Goal: Transaction & Acquisition: Book appointment/travel/reservation

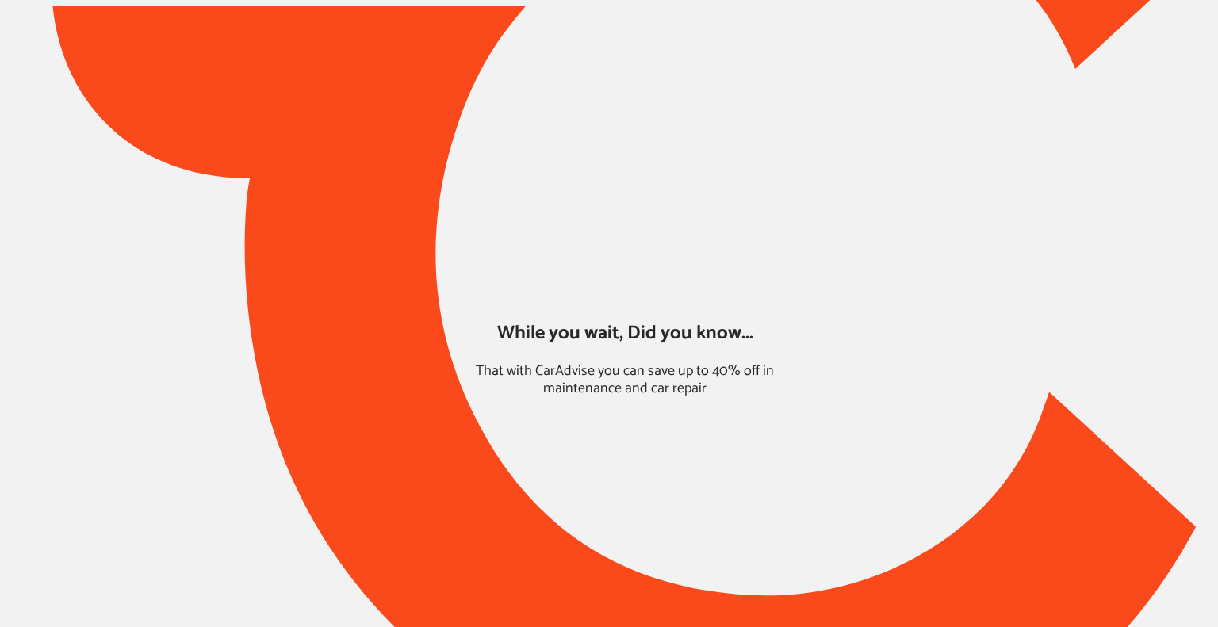
type input "*****"
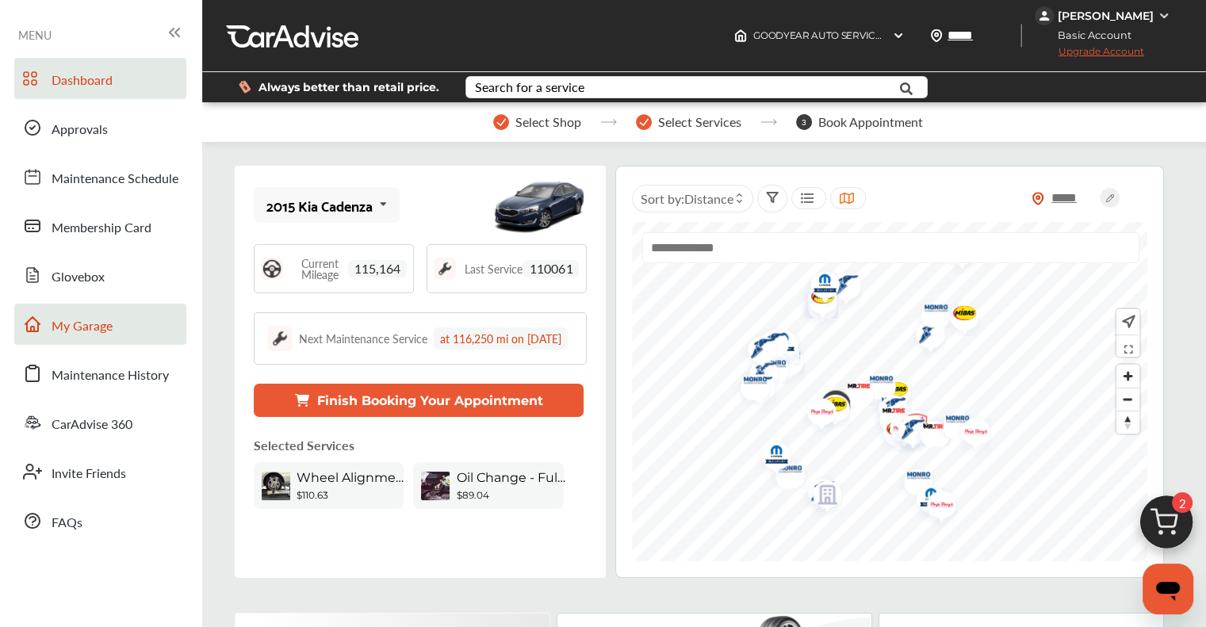
click at [101, 239] on span "My Garage" at bounding box center [82, 326] width 61 height 21
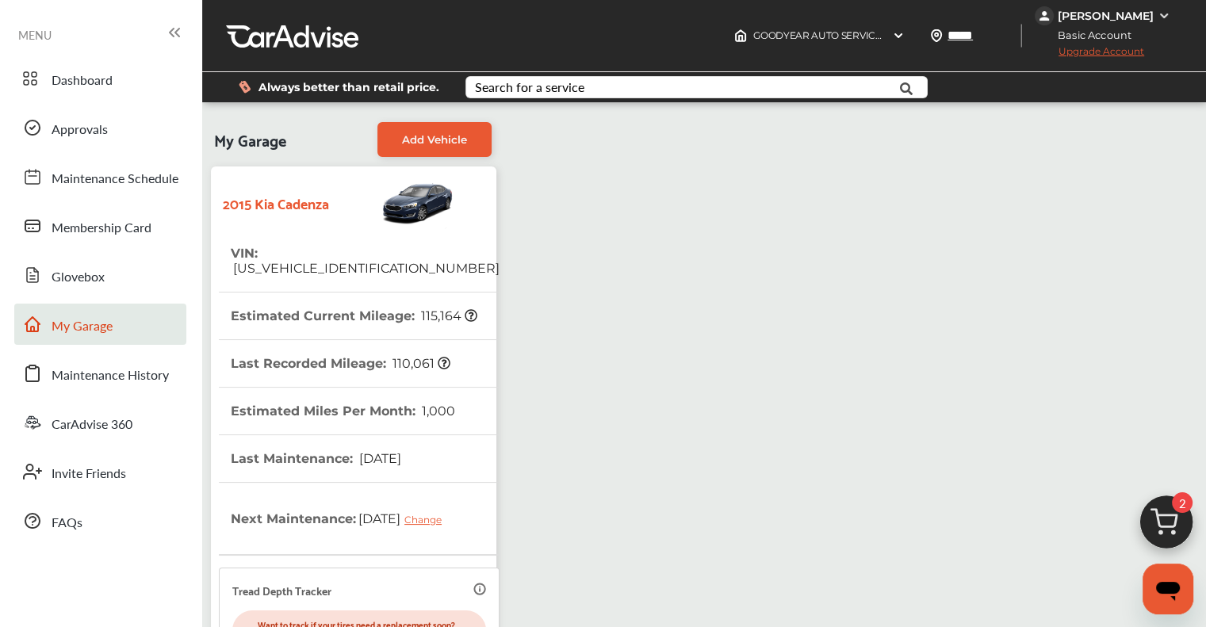
click at [611, 239] on img at bounding box center [1167, 527] width 76 height 76
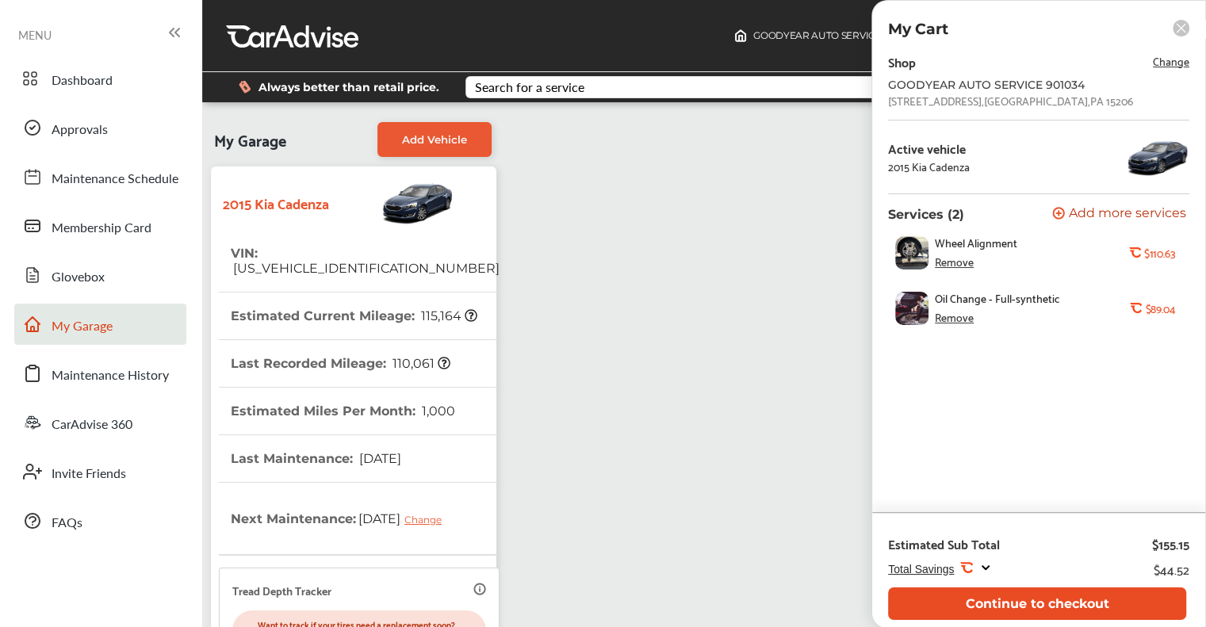
click at [611, 239] on button "Continue to checkout" at bounding box center [1037, 604] width 298 height 33
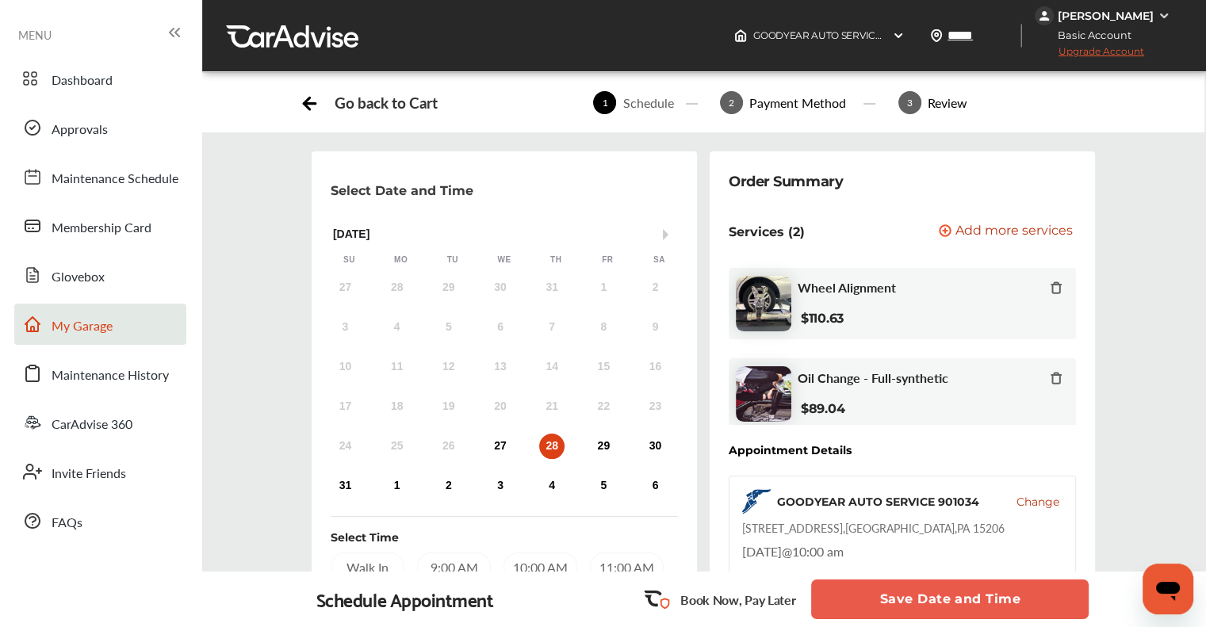
click at [63, 239] on span "My Garage" at bounding box center [82, 326] width 61 height 21
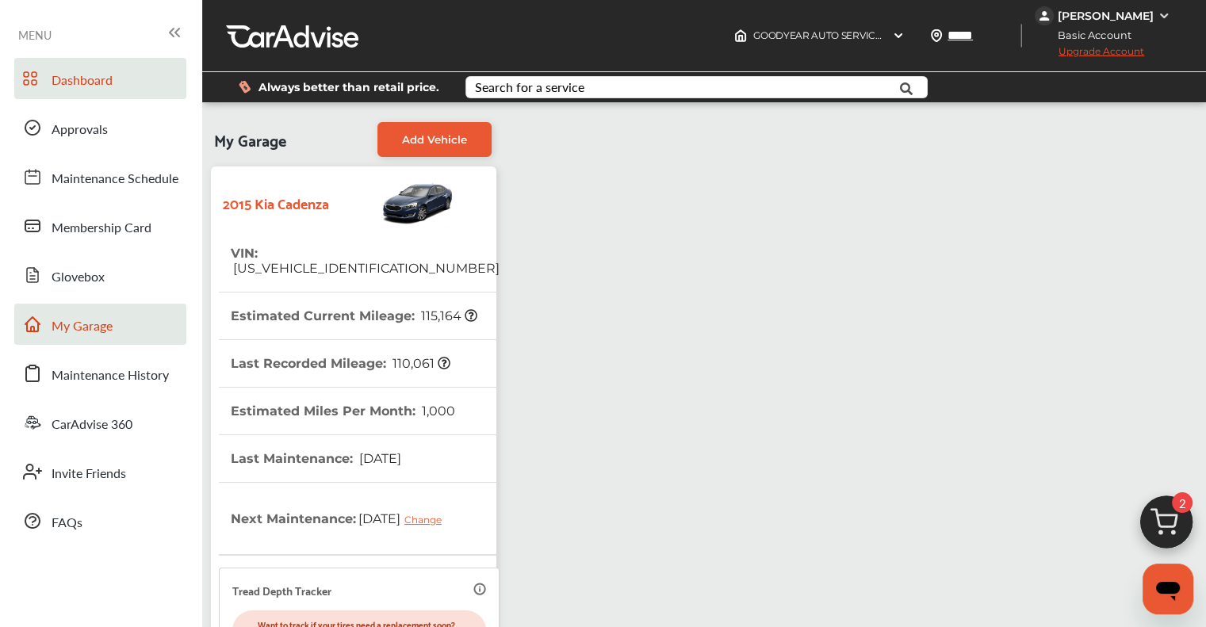
click at [73, 74] on span "Dashboard" at bounding box center [82, 81] width 61 height 21
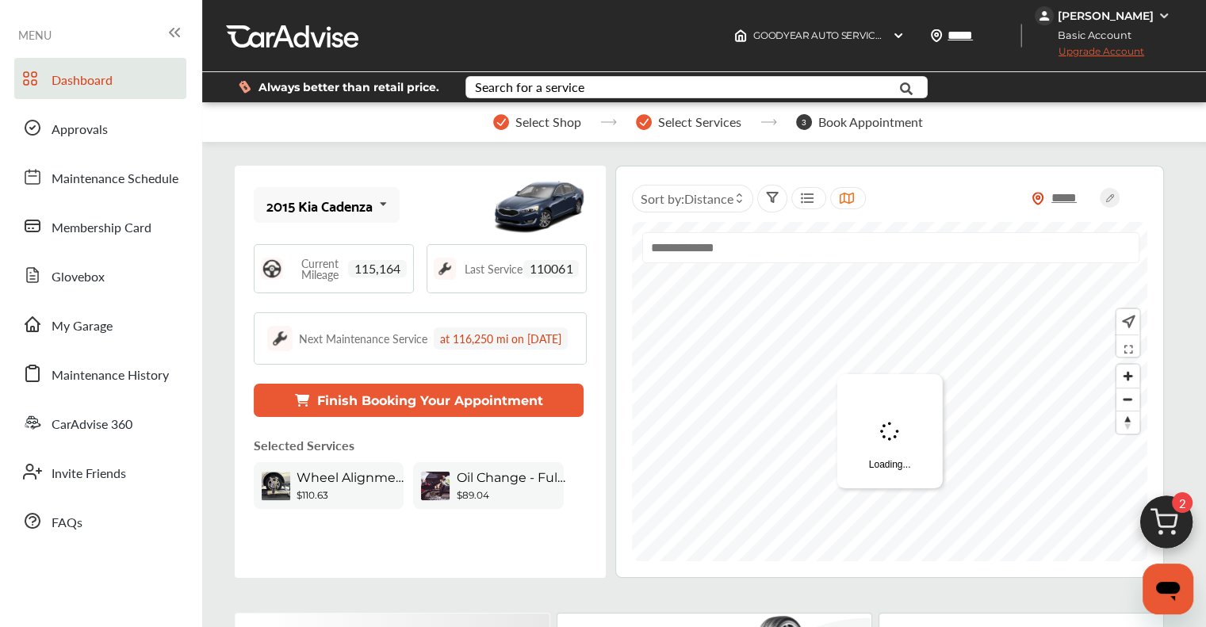
click at [611, 239] on span "2" at bounding box center [1182, 503] width 21 height 21
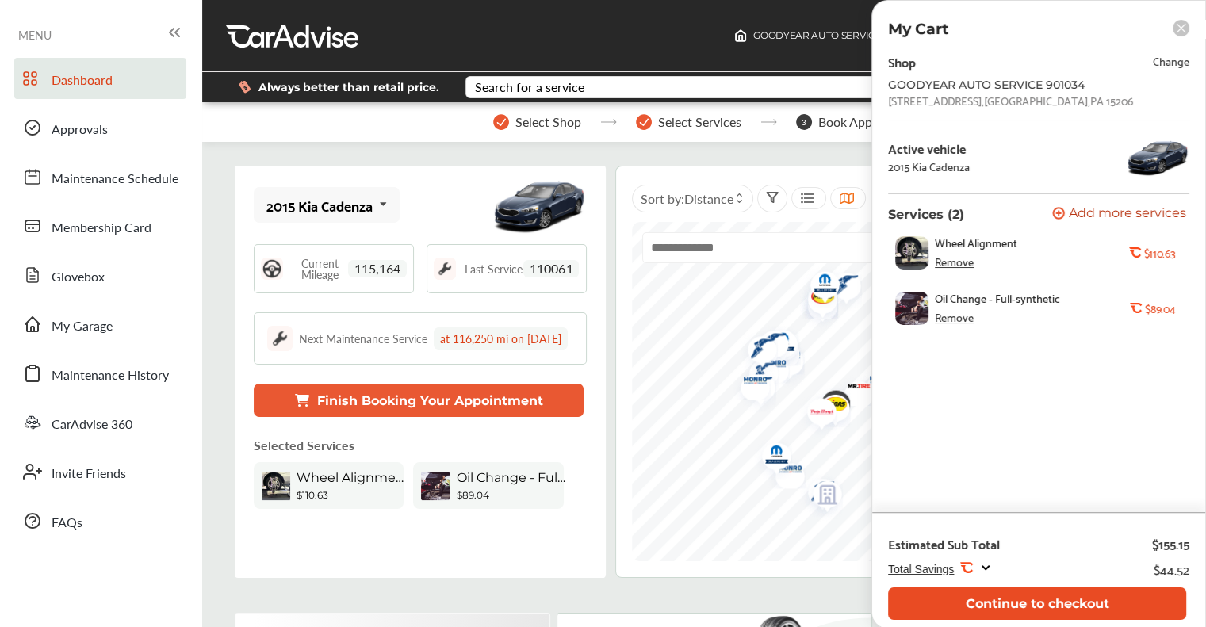
click at [611, 239] on button "Continue to checkout" at bounding box center [1037, 604] width 298 height 33
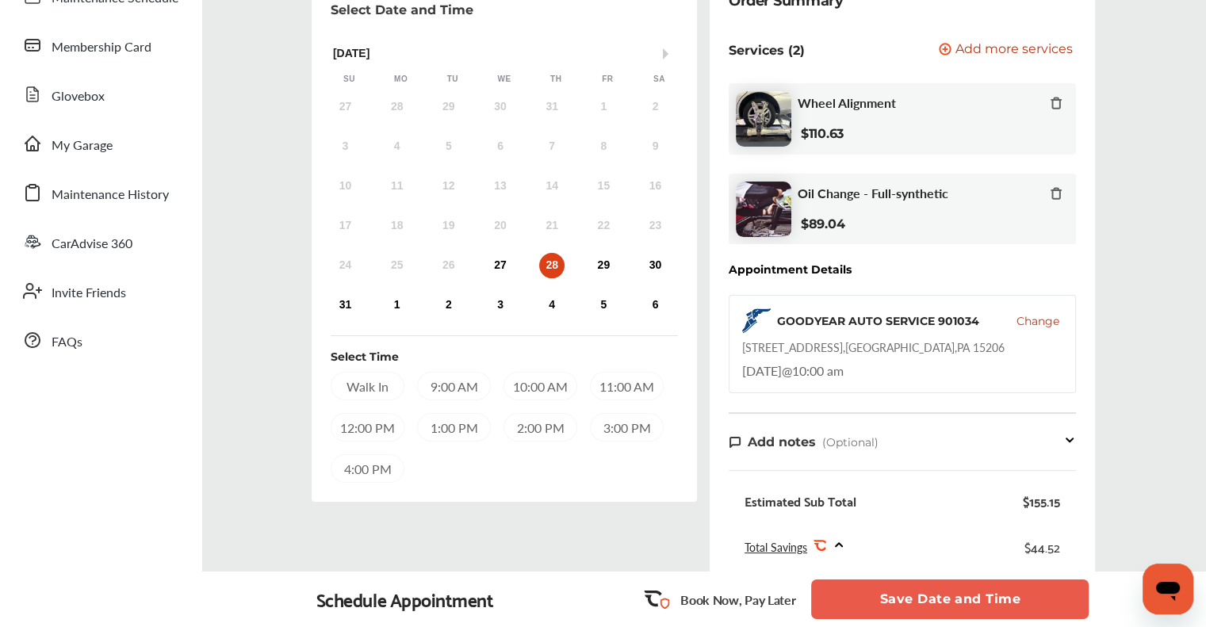
scroll to position [238, 0]
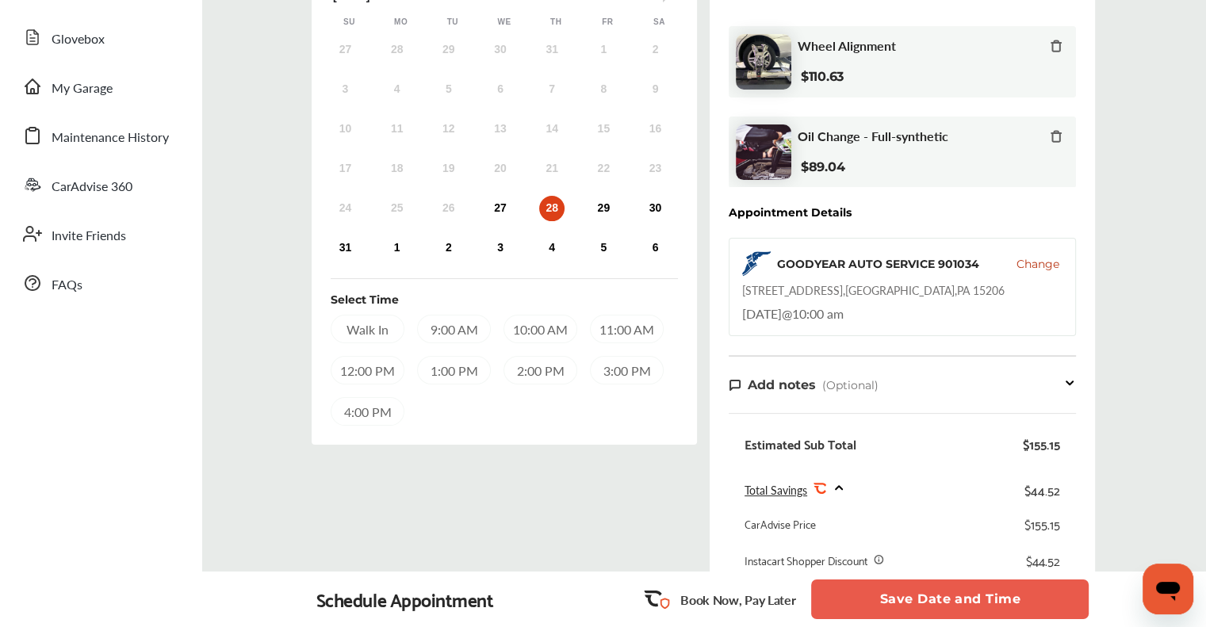
click at [549, 239] on div "10:00 AM" at bounding box center [541, 329] width 74 height 29
click at [554, 239] on div "10:00 AM" at bounding box center [540, 328] width 72 height 27
click at [611, 239] on button "Save Date and Time" at bounding box center [950, 600] width 278 height 40
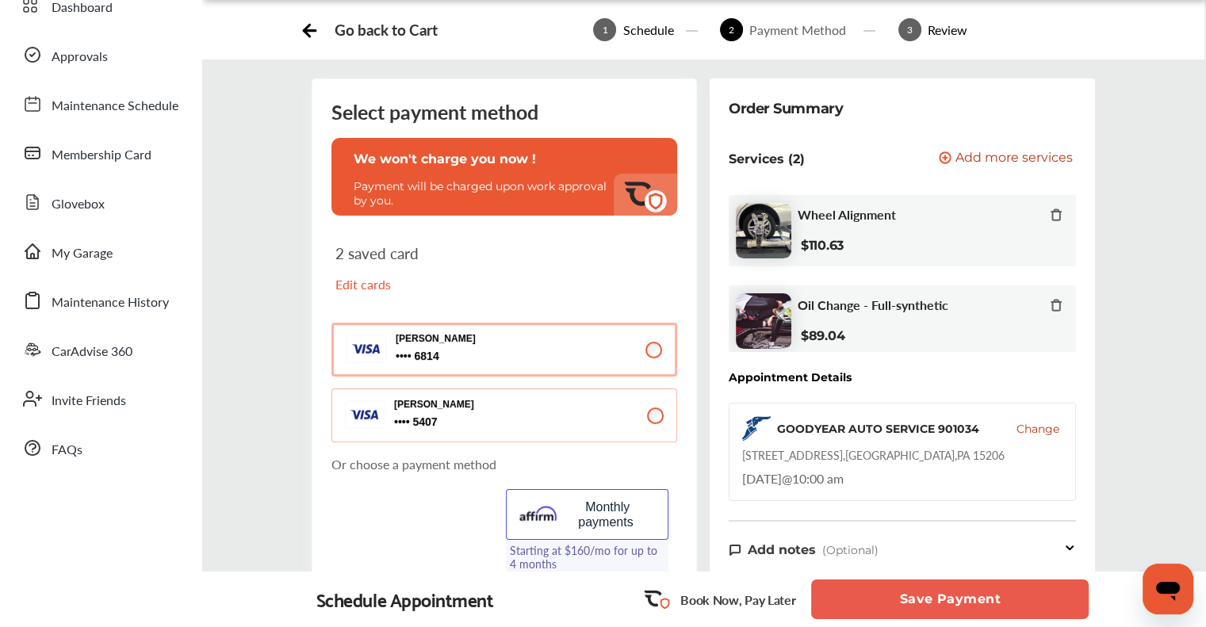
scroll to position [159, 0]
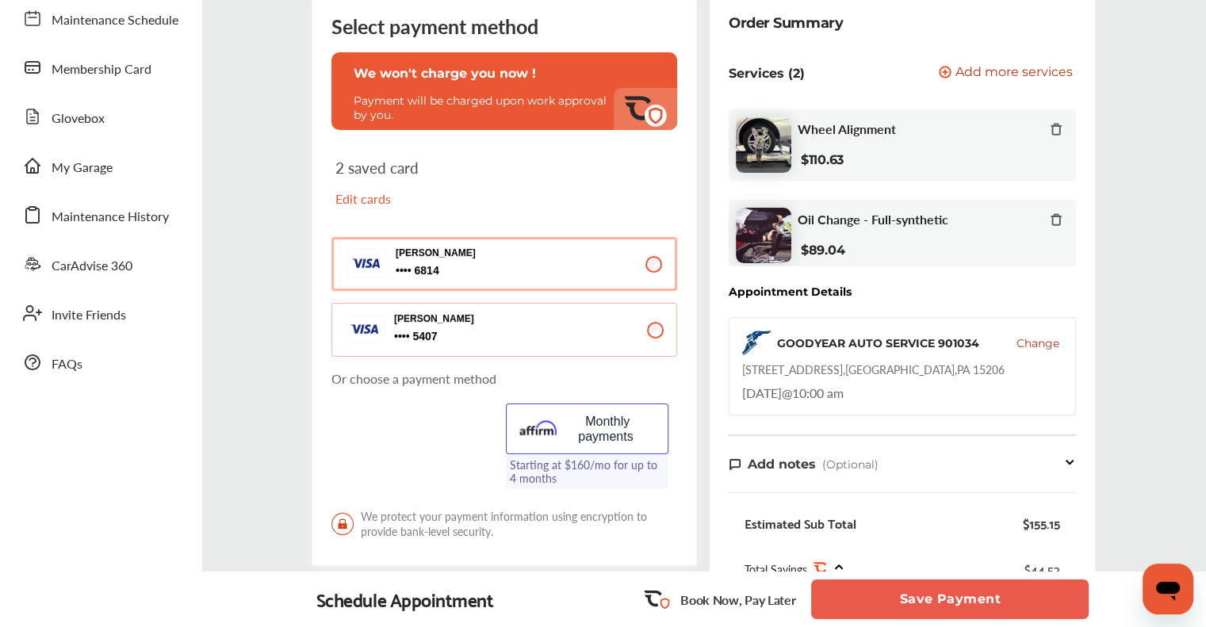
click at [611, 239] on button "Save Payment" at bounding box center [950, 600] width 278 height 40
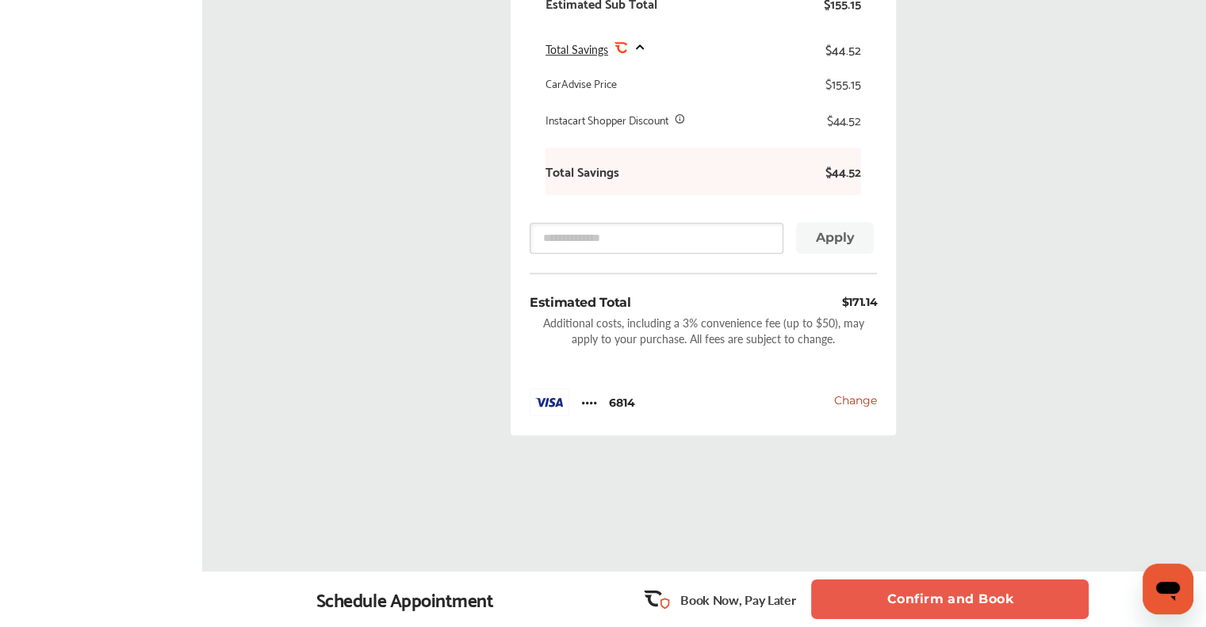
scroll to position [807, 0]
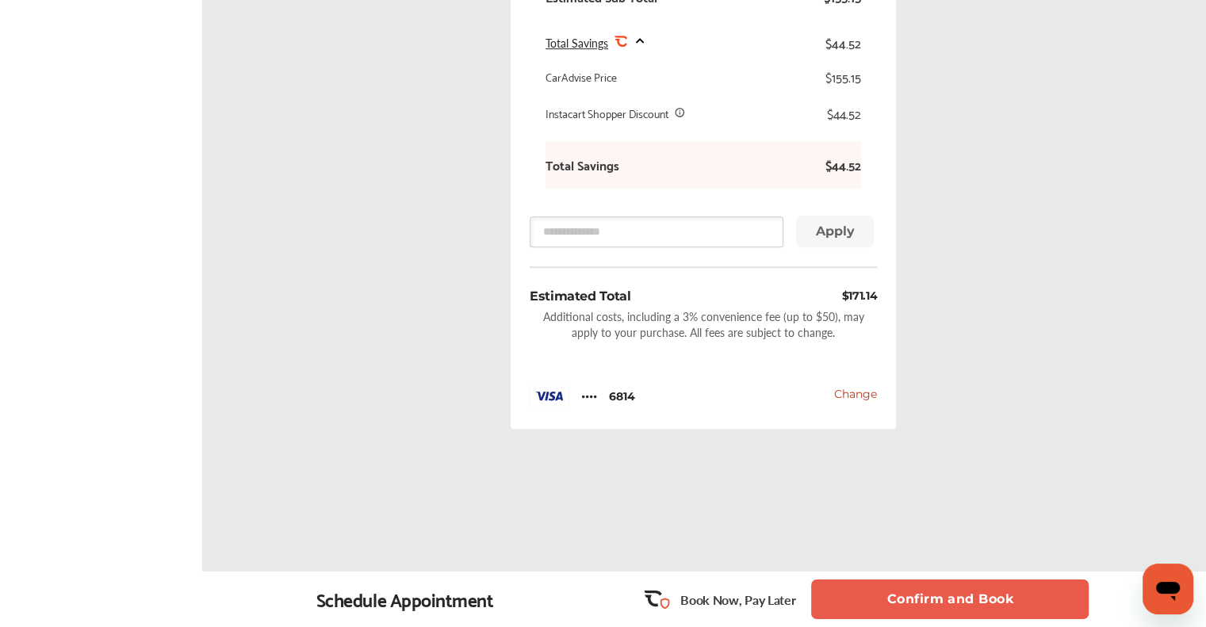
drag, startPoint x: 923, startPoint y: 600, endPoint x: 985, endPoint y: 367, distance: 241.3
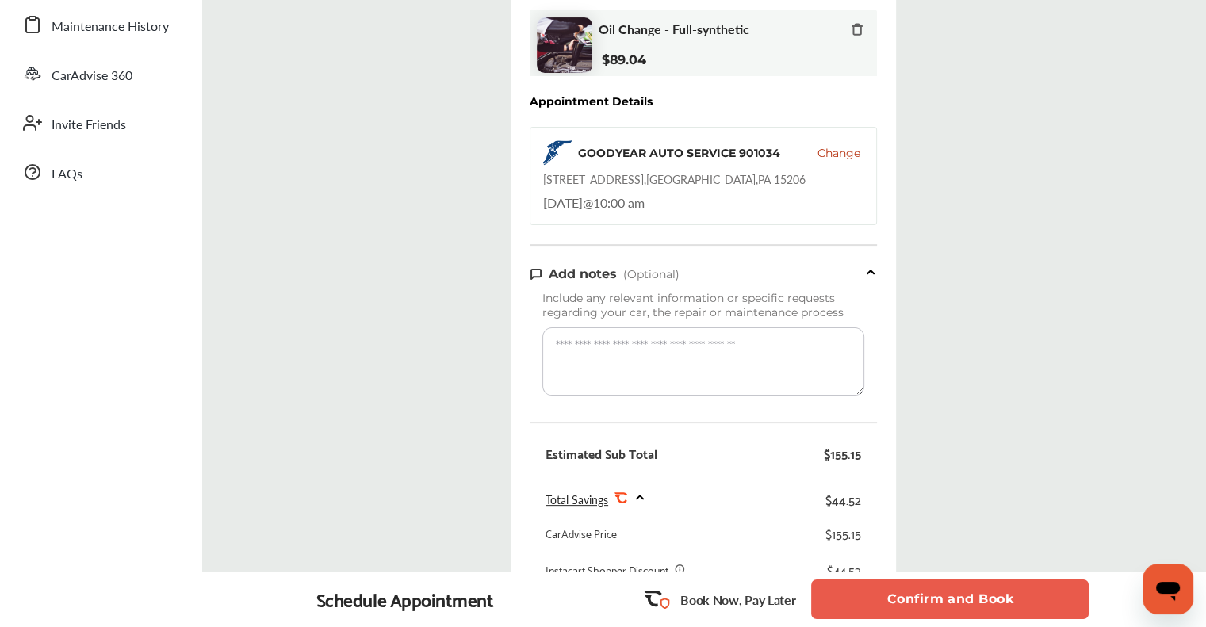
scroll to position [332, 0]
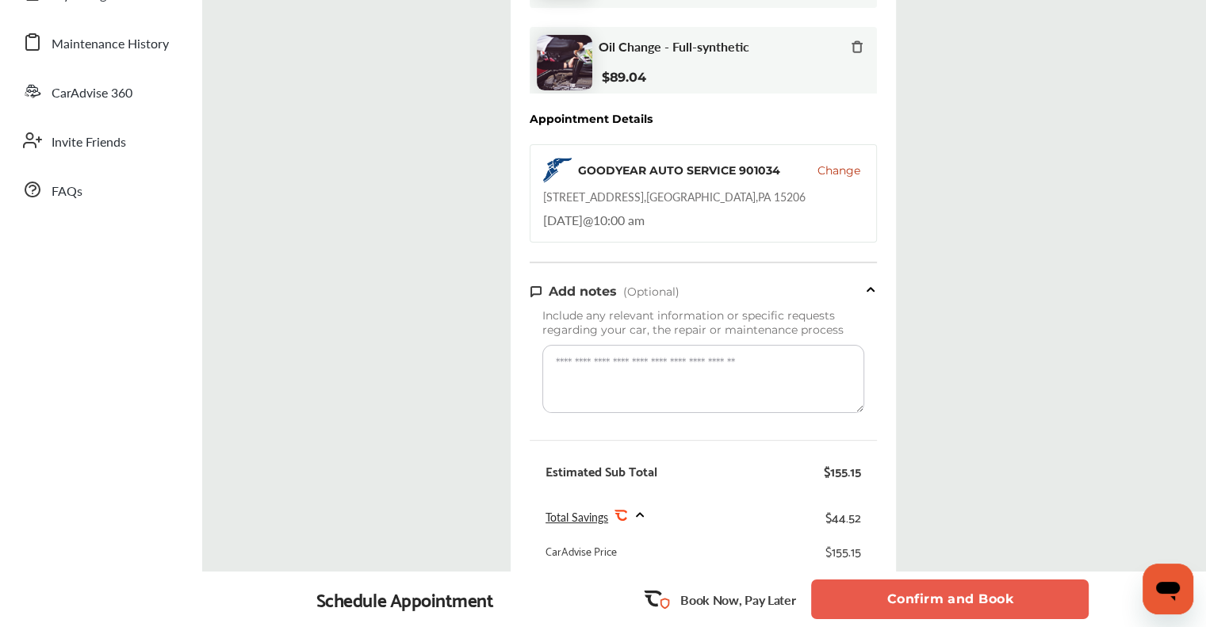
click at [611, 239] on button "Confirm and Book" at bounding box center [950, 600] width 278 height 40
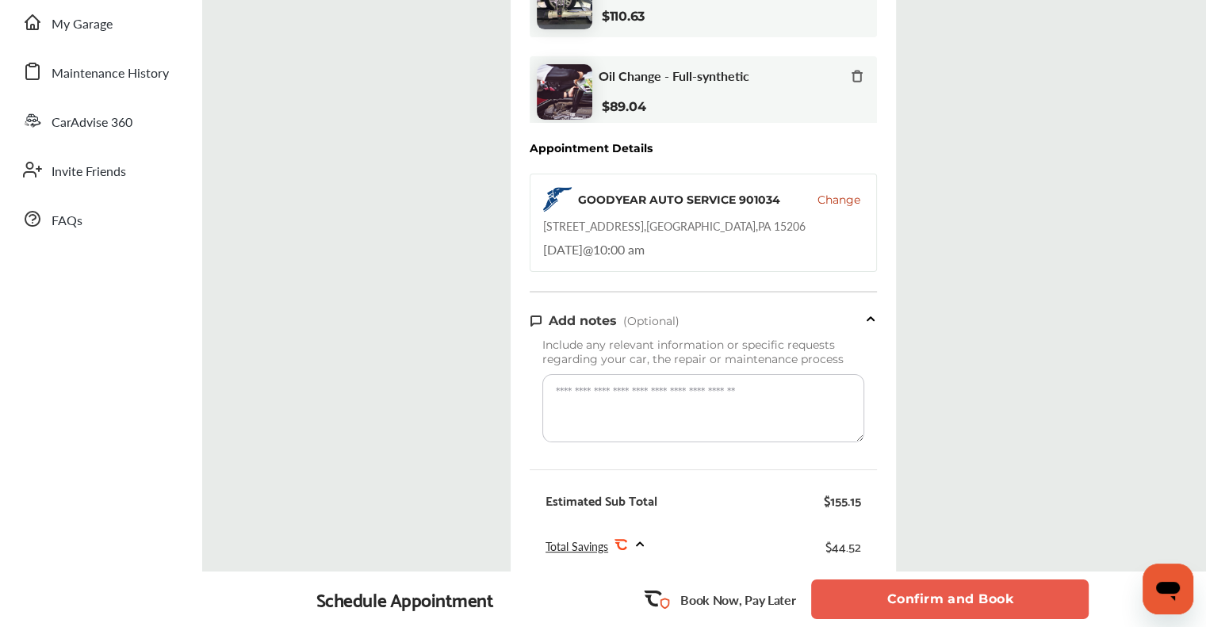
scroll to position [252, 0]
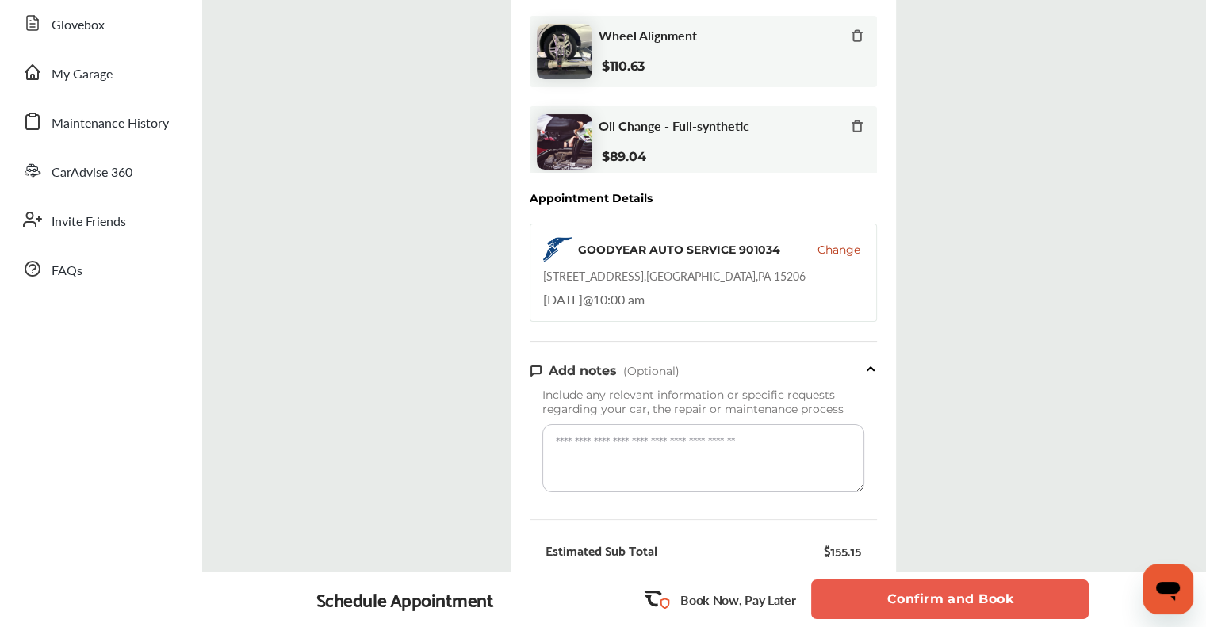
click at [121, 239] on ul "Dashboard Approvals Maintenance Schedule Membership Card Glovebox My Garage Mai…" at bounding box center [101, 463] width 186 height 1331
click at [611, 239] on div "[STREET_ADDRESS]" at bounding box center [674, 276] width 263 height 16
copy div "15206"
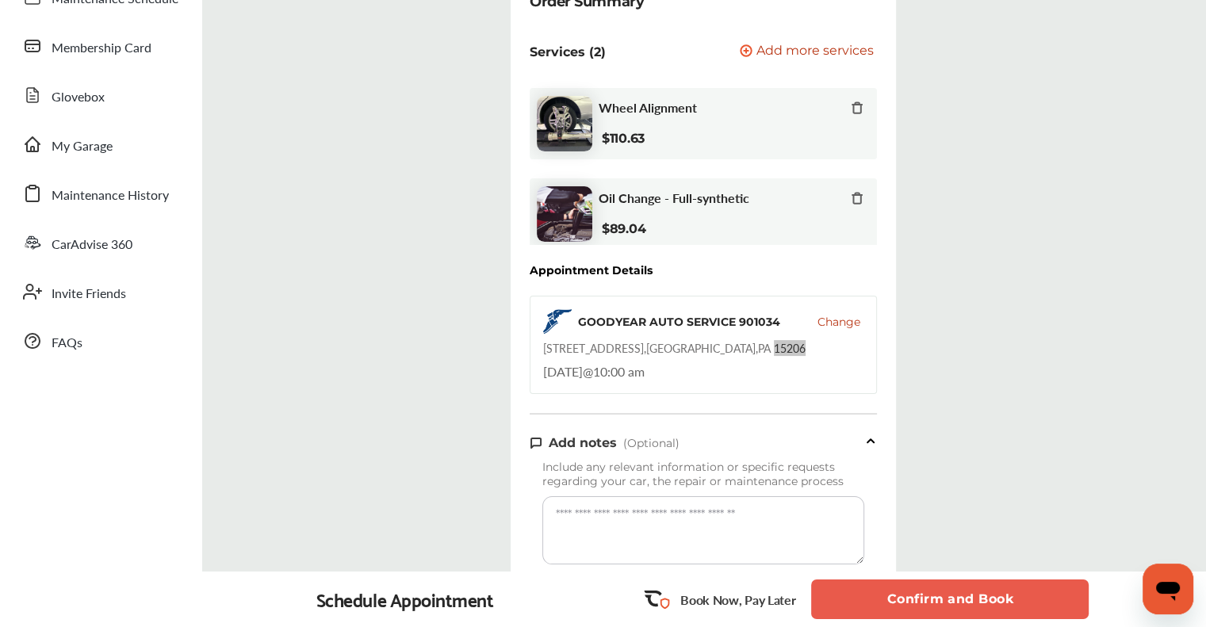
scroll to position [0, 0]
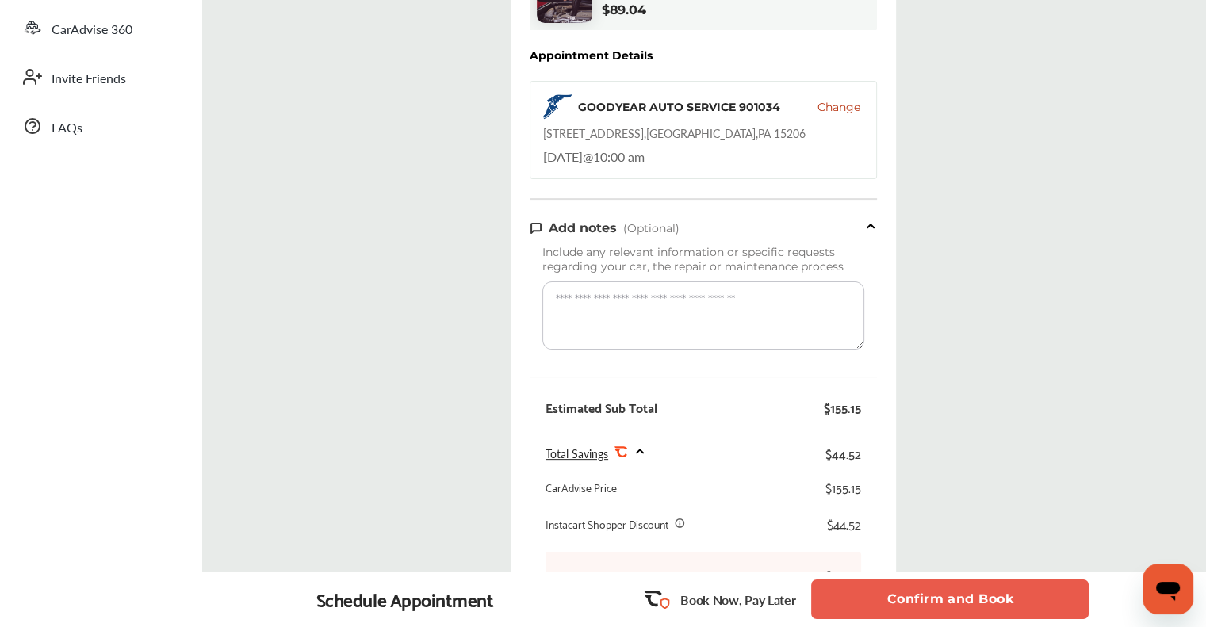
scroll to position [159, 0]
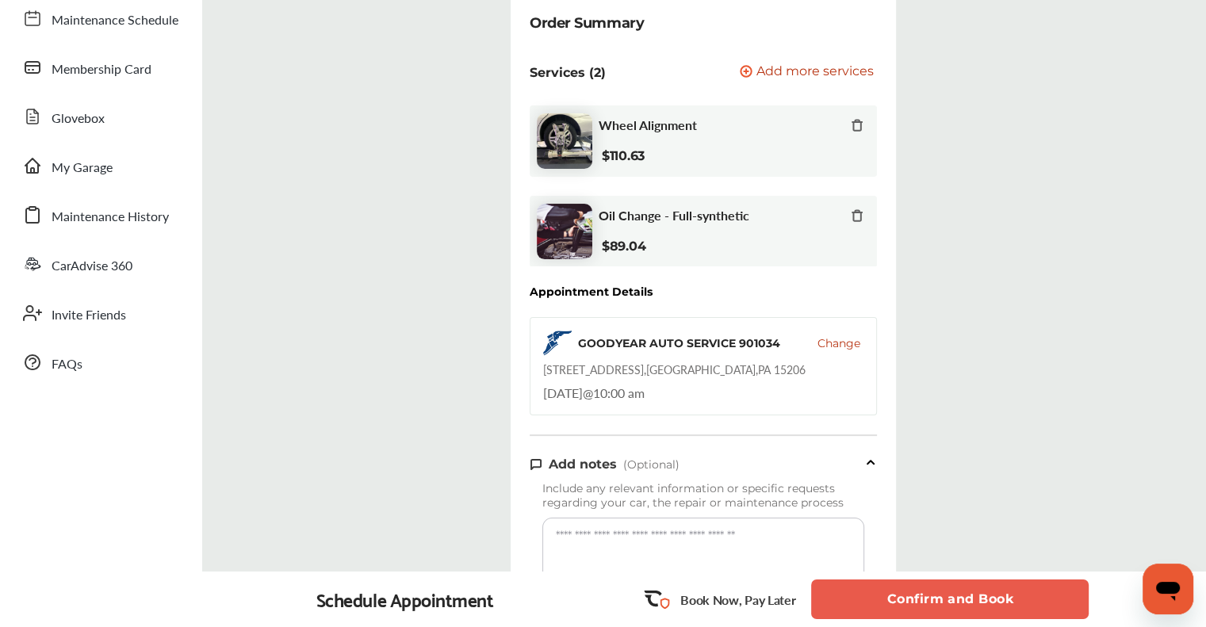
click at [611, 239] on span "Change" at bounding box center [839, 344] width 43 height 16
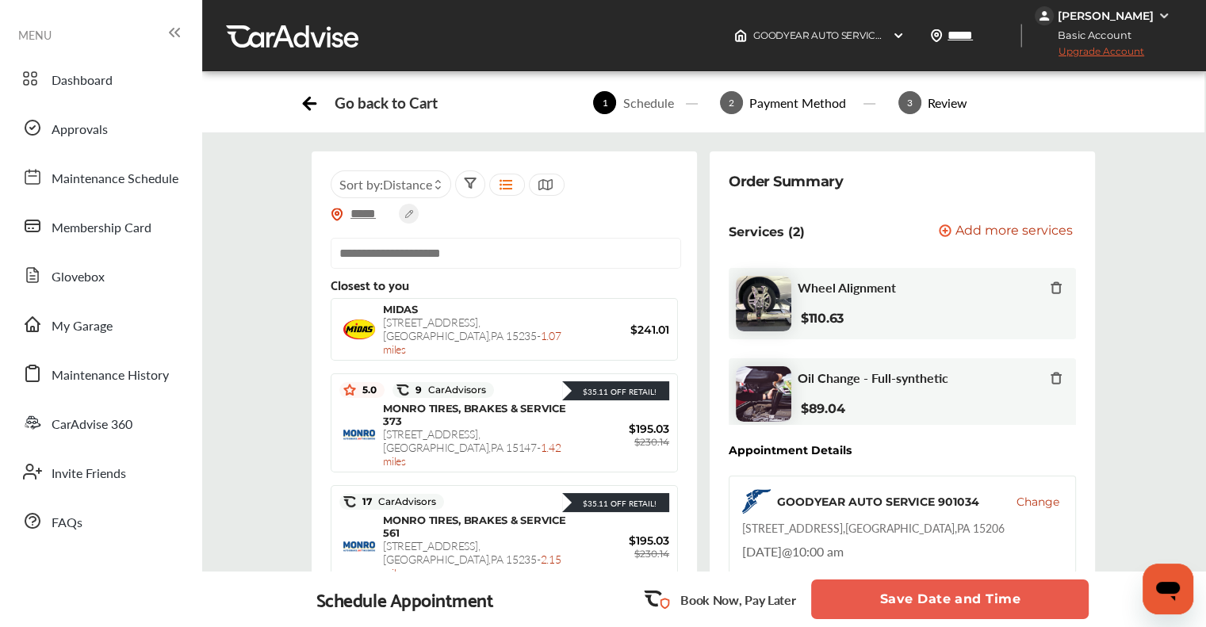
click at [376, 215] on input "*****" at bounding box center [371, 213] width 56 height 17
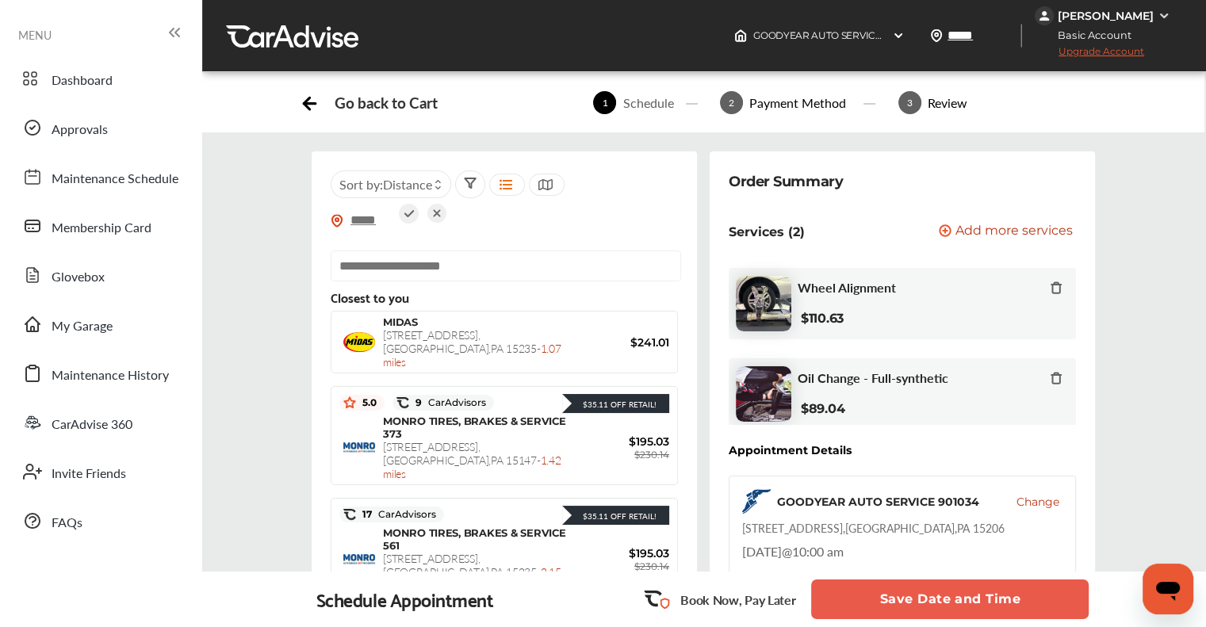
click at [378, 215] on input "*****" at bounding box center [371, 220] width 56 height 17
click at [431, 213] on icon at bounding box center [437, 213] width 19 height 19
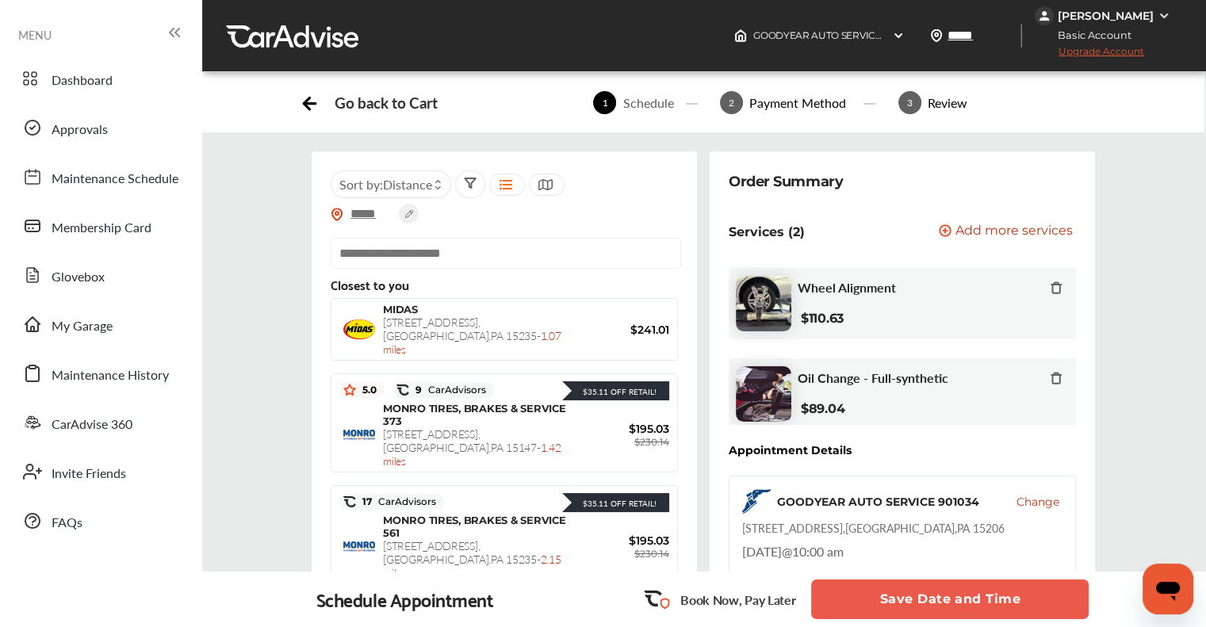
click at [376, 209] on input "*****" at bounding box center [371, 213] width 56 height 17
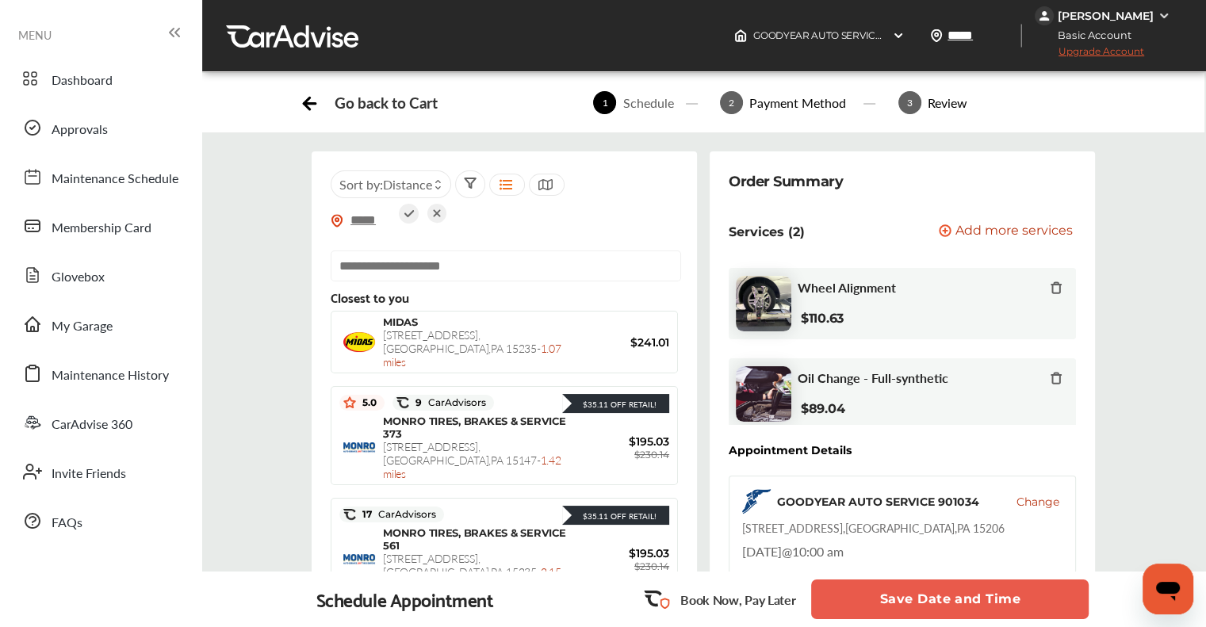
click at [374, 215] on input "*****" at bounding box center [371, 220] width 56 height 17
paste input "text"
type input "*****"
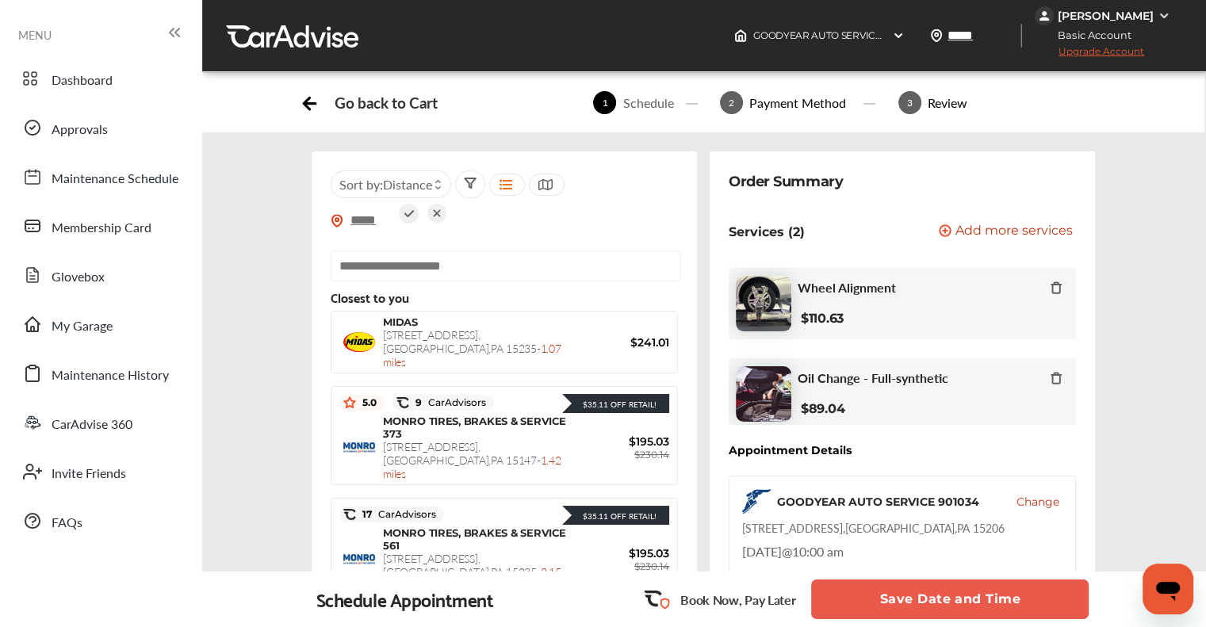
click at [413, 219] on icon at bounding box center [409, 214] width 20 height 20
type input "*****"
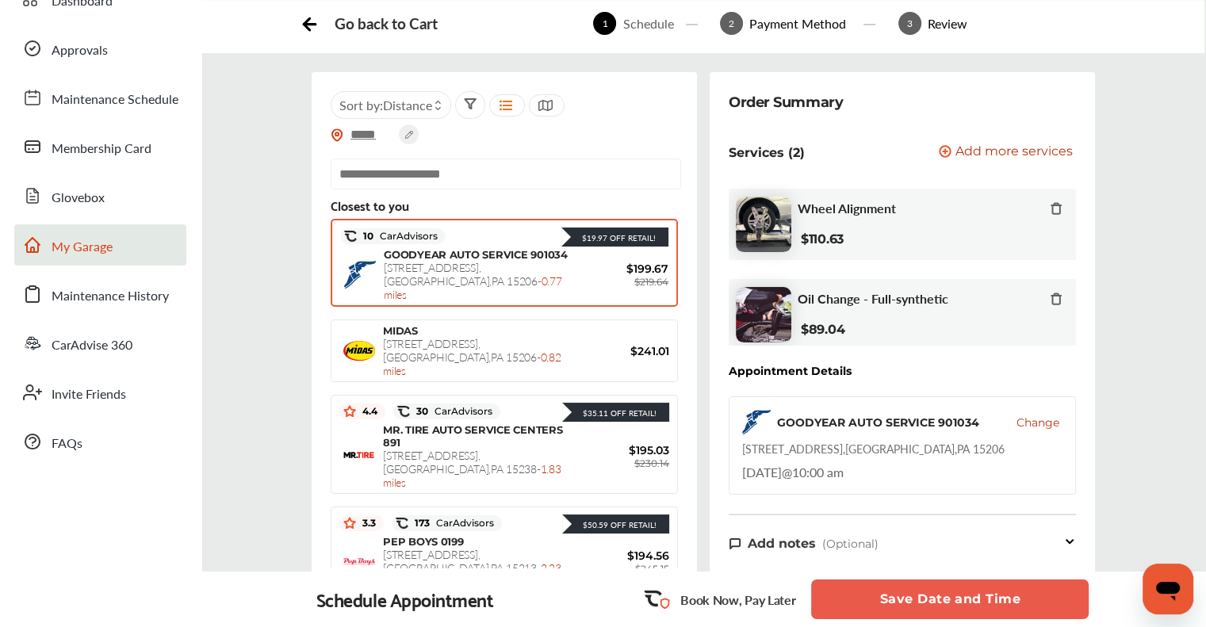
click at [67, 239] on span "My Garage" at bounding box center [82, 247] width 61 height 21
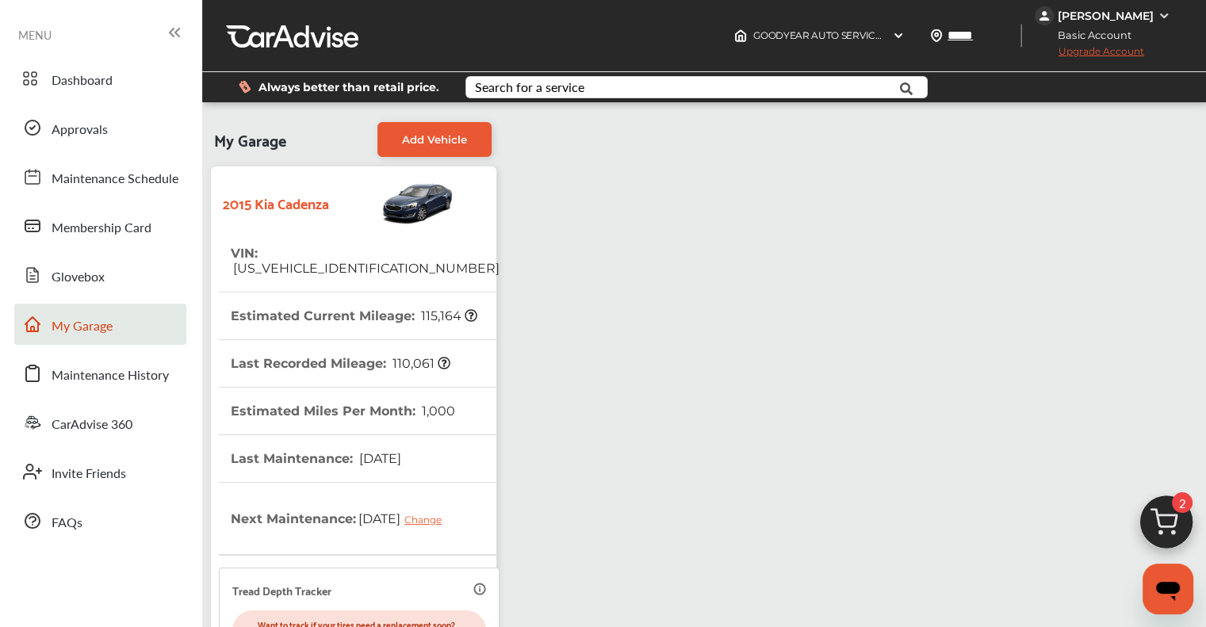
click at [309, 239] on span "[US_VEHICLE_IDENTIFICATION_NUMBER]" at bounding box center [365, 268] width 269 height 15
copy span "[US_VEHICLE_IDENTIFICATION_NUMBER]"
click at [611, 183] on div "My Garage Add Vehicle 2015 Kia Cadenza VIN : [US_VEHICLE_IDENTIFICATION_NUMBER]…" at bounding box center [704, 505] width 996 height 783
click at [611, 239] on img at bounding box center [1167, 527] width 76 height 76
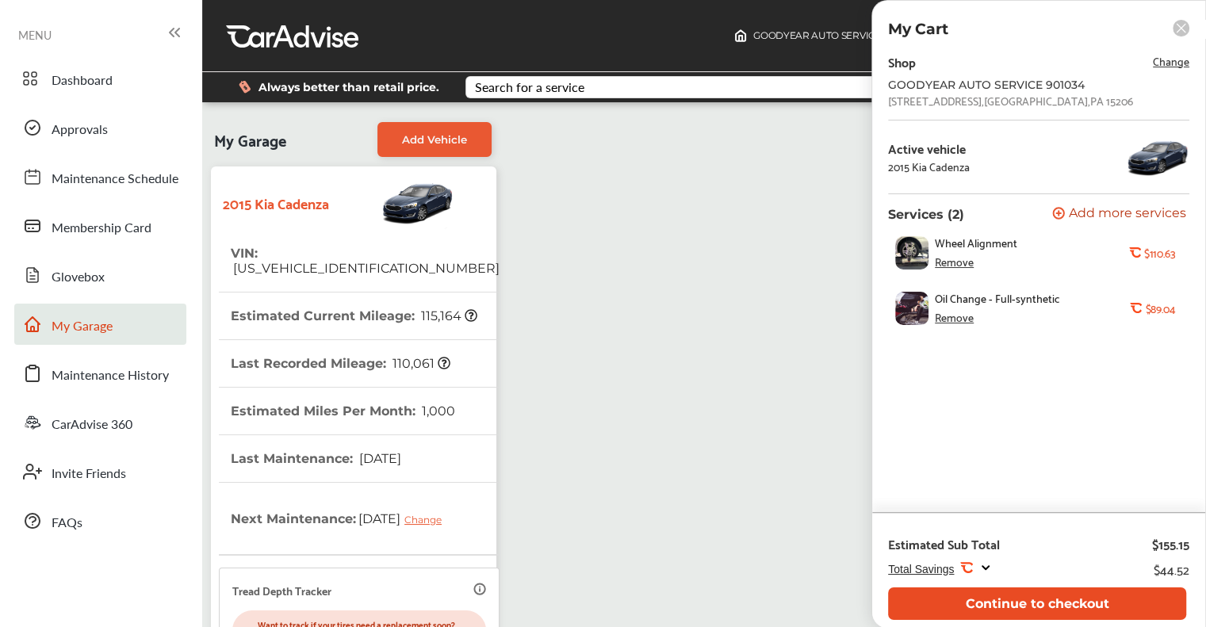
click at [611, 239] on button "Continue to checkout" at bounding box center [1037, 604] width 298 height 33
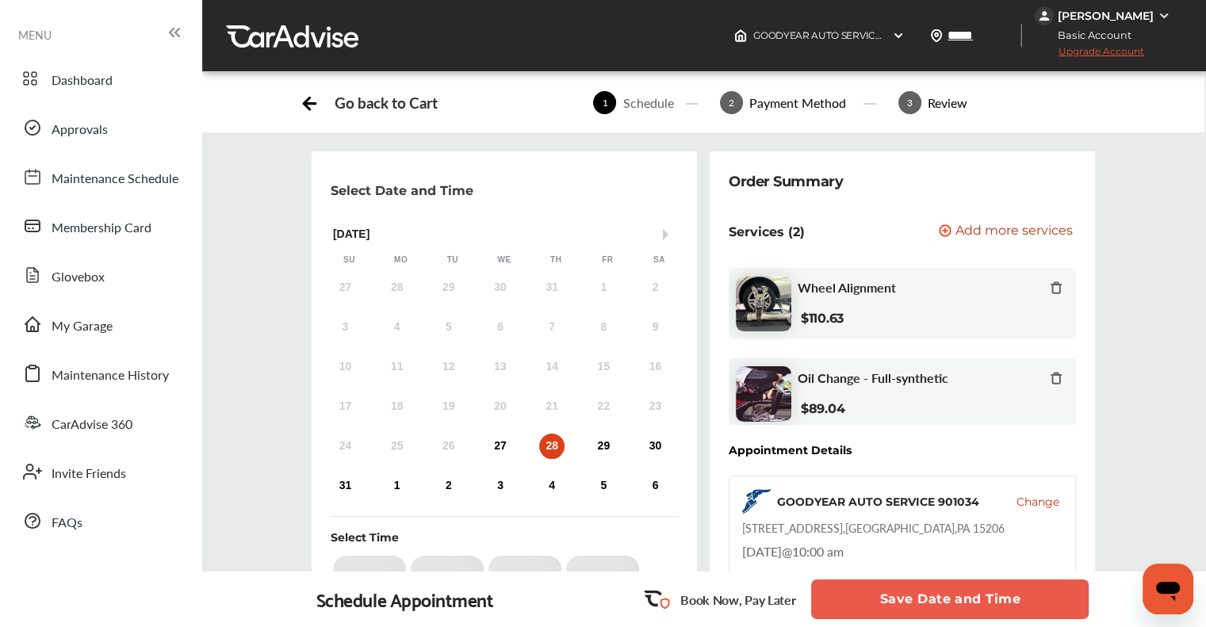
click at [611, 239] on button "Save Date and Time" at bounding box center [950, 600] width 278 height 40
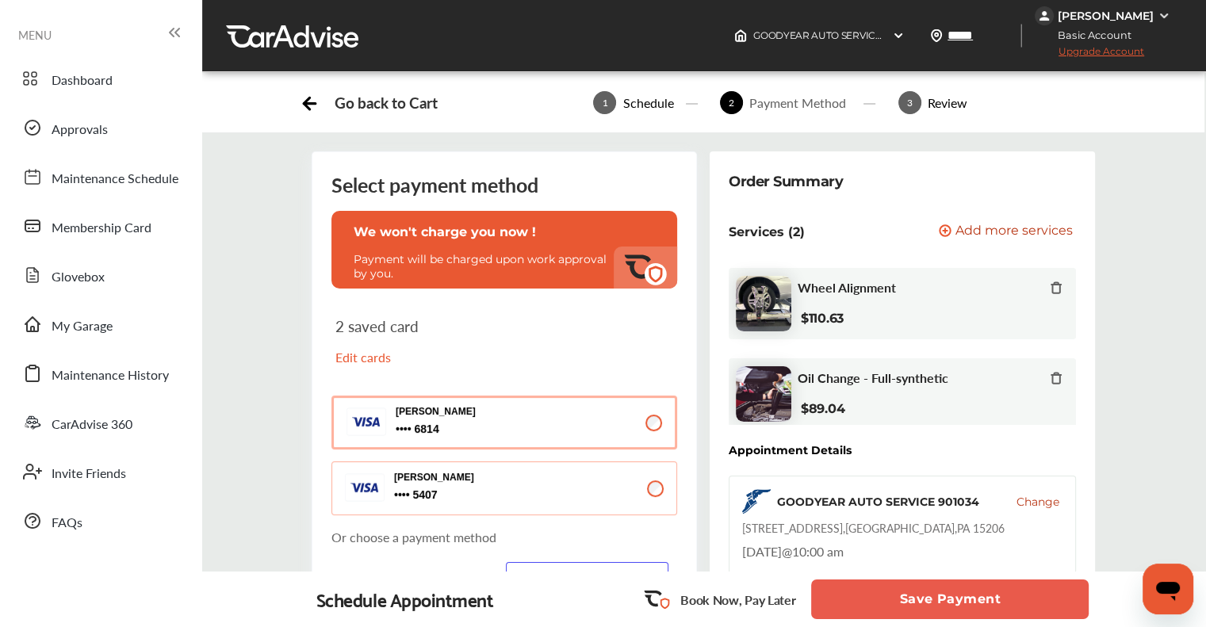
click at [611, 239] on span "Change" at bounding box center [1038, 502] width 43 height 16
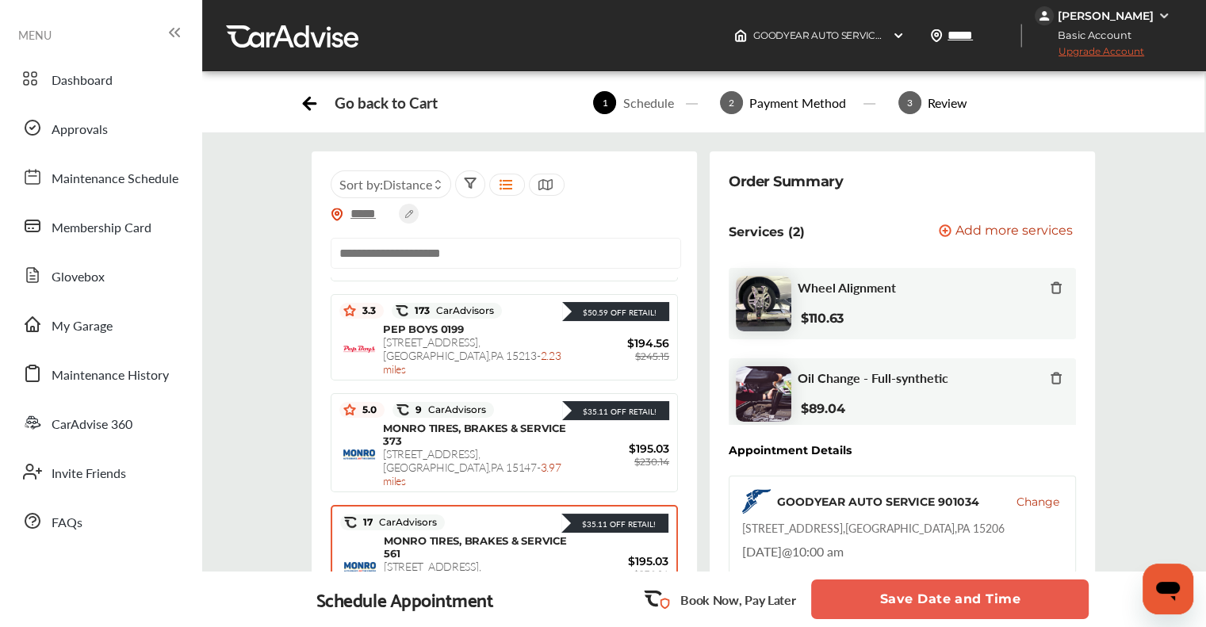
scroll to position [317, 0]
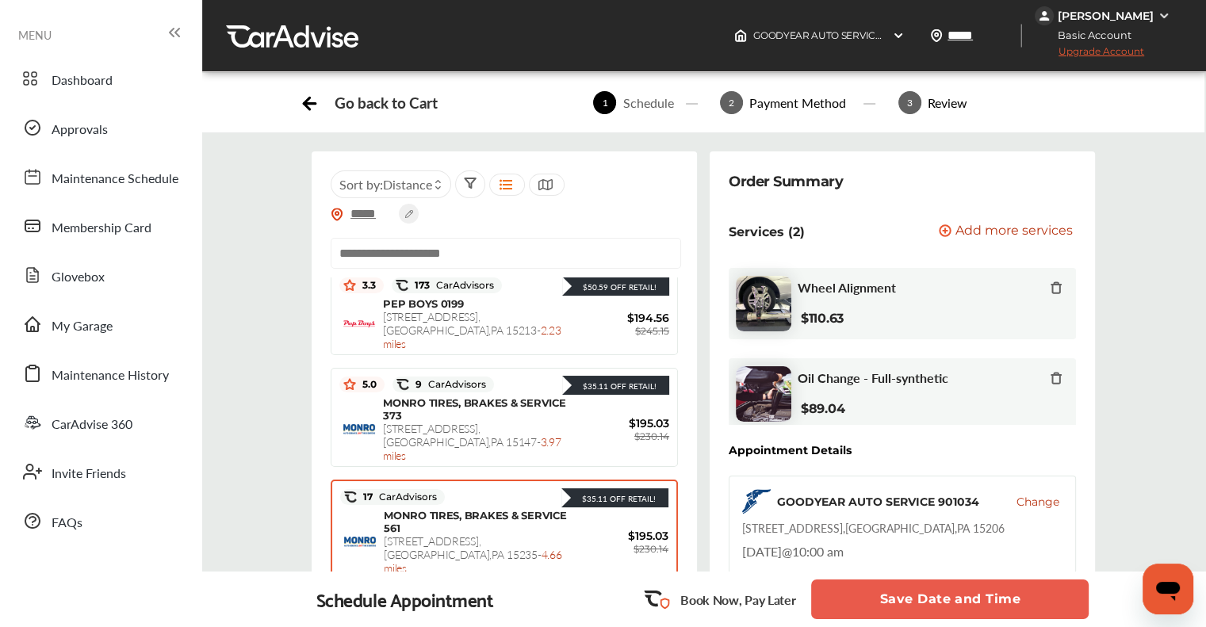
click at [457, 239] on span "[STREET_ADDRESS] - 4.66 miles" at bounding box center [473, 554] width 178 height 43
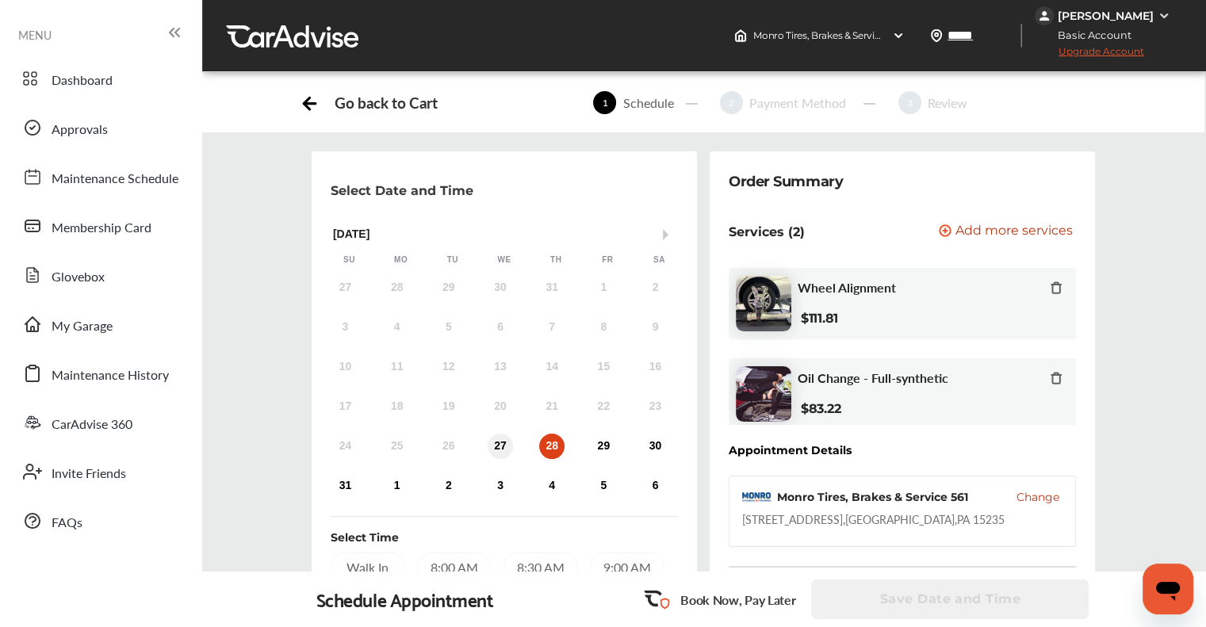
click at [500, 239] on div "27" at bounding box center [500, 446] width 25 height 25
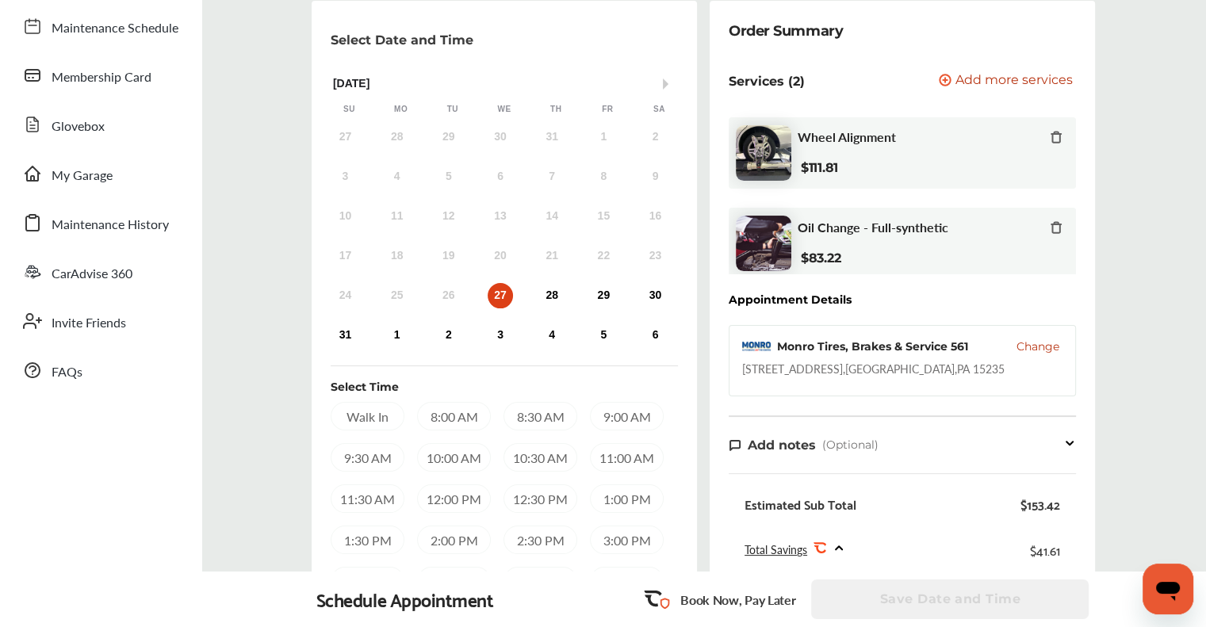
scroll to position [159, 0]
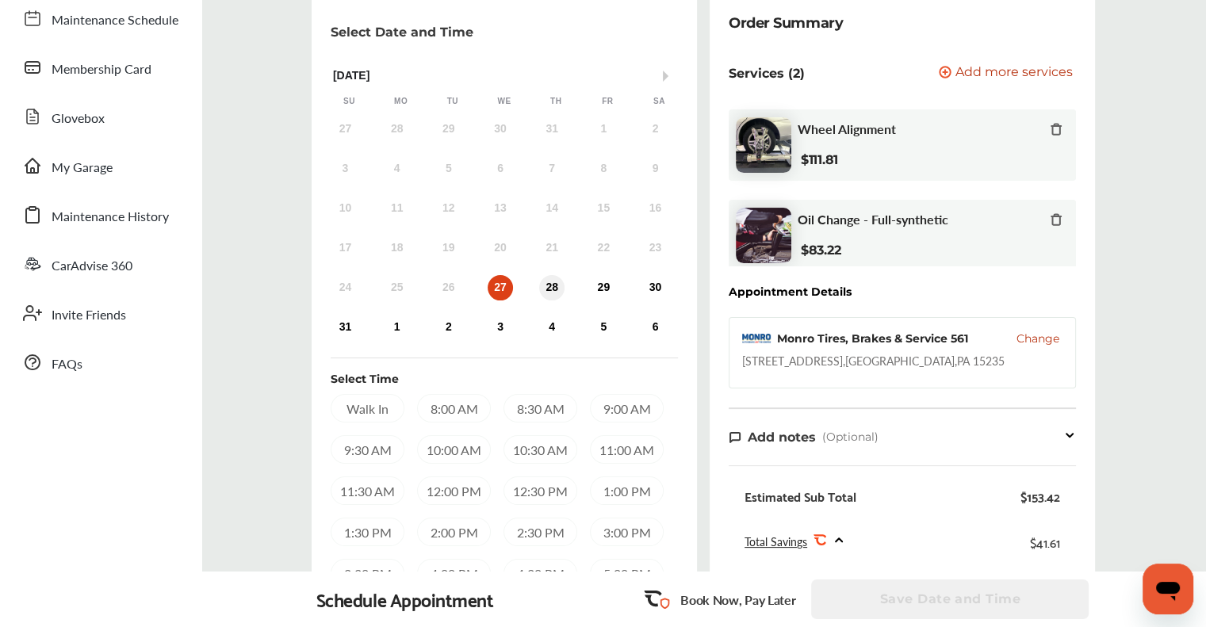
click at [549, 239] on div "28" at bounding box center [551, 287] width 25 height 25
click at [491, 283] on div "27" at bounding box center [500, 287] width 25 height 25
click at [533, 285] on div "24 25 26 27 28 29 30" at bounding box center [501, 288] width 362 height 32
click at [552, 291] on div "28" at bounding box center [551, 287] width 25 height 25
click at [490, 292] on div "27" at bounding box center [500, 287] width 25 height 25
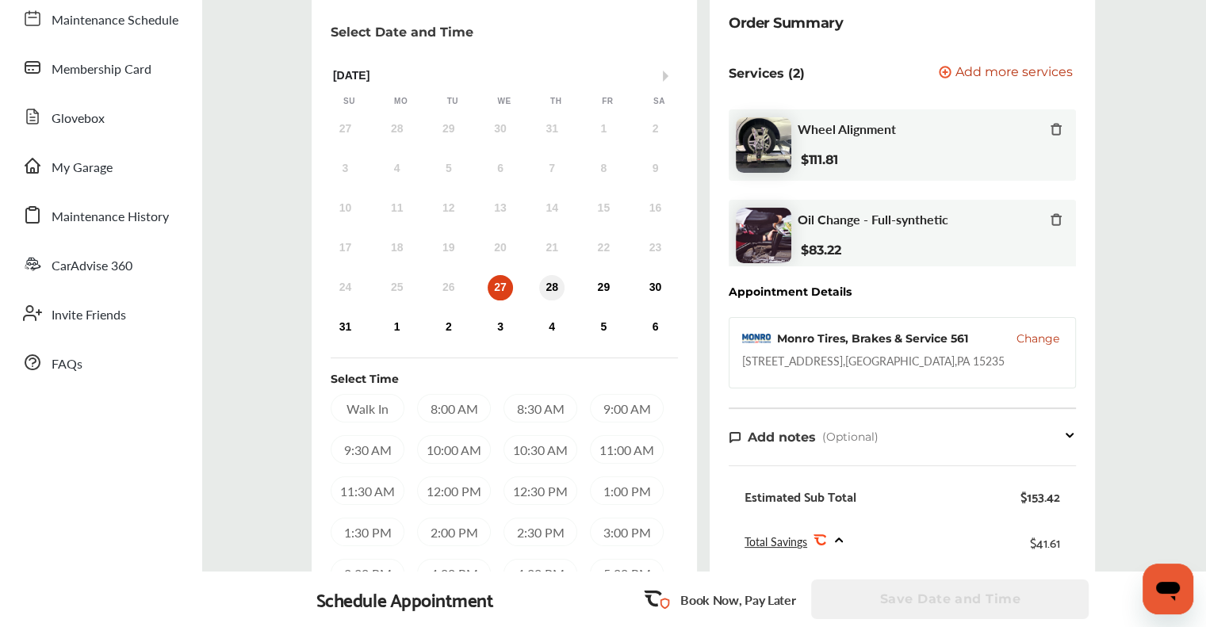
click at [552, 275] on div "28" at bounding box center [551, 287] width 25 height 25
click at [1158, 125] on div "Select Date and Time Next Month August 2025 Su Mo Tu We Th Fr Sa 27 28 29 30 31…" at bounding box center [704, 442] width 1028 height 898
click at [949, 364] on div "11753 Frankstown Road , Penn Hills , PA 15235" at bounding box center [873, 361] width 263 height 16
copy div "15235"
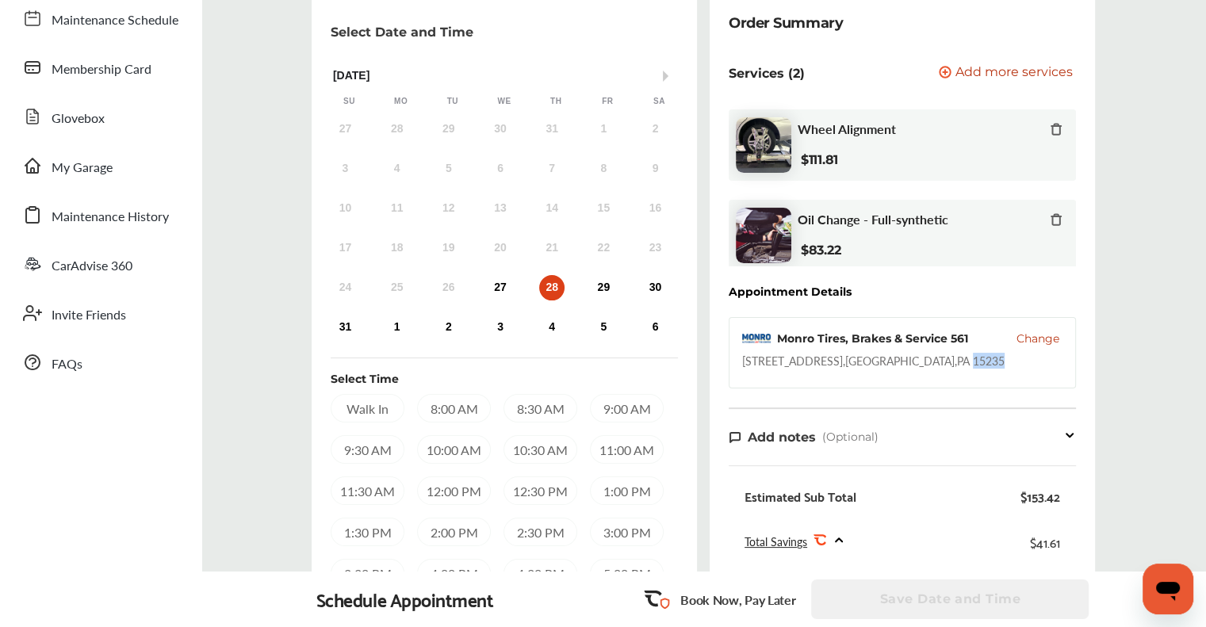
click at [1038, 337] on span "Change" at bounding box center [1038, 339] width 43 height 16
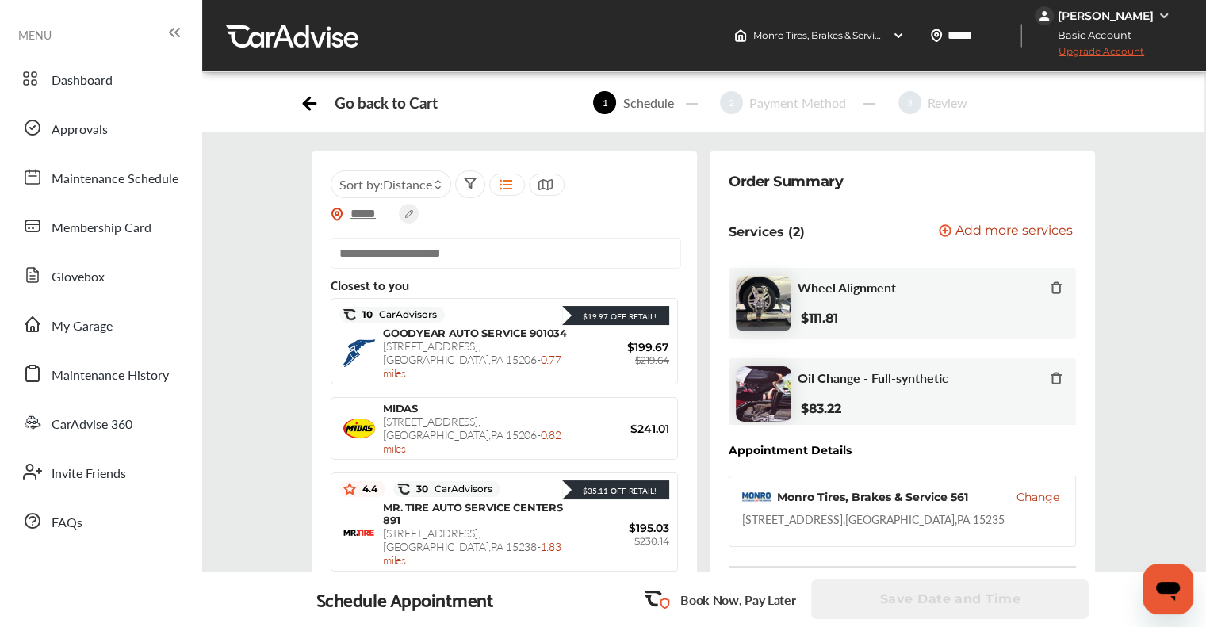
click at [857, 523] on div "11753 Frankstown Road , Penn Hills , PA 15235" at bounding box center [873, 520] width 263 height 16
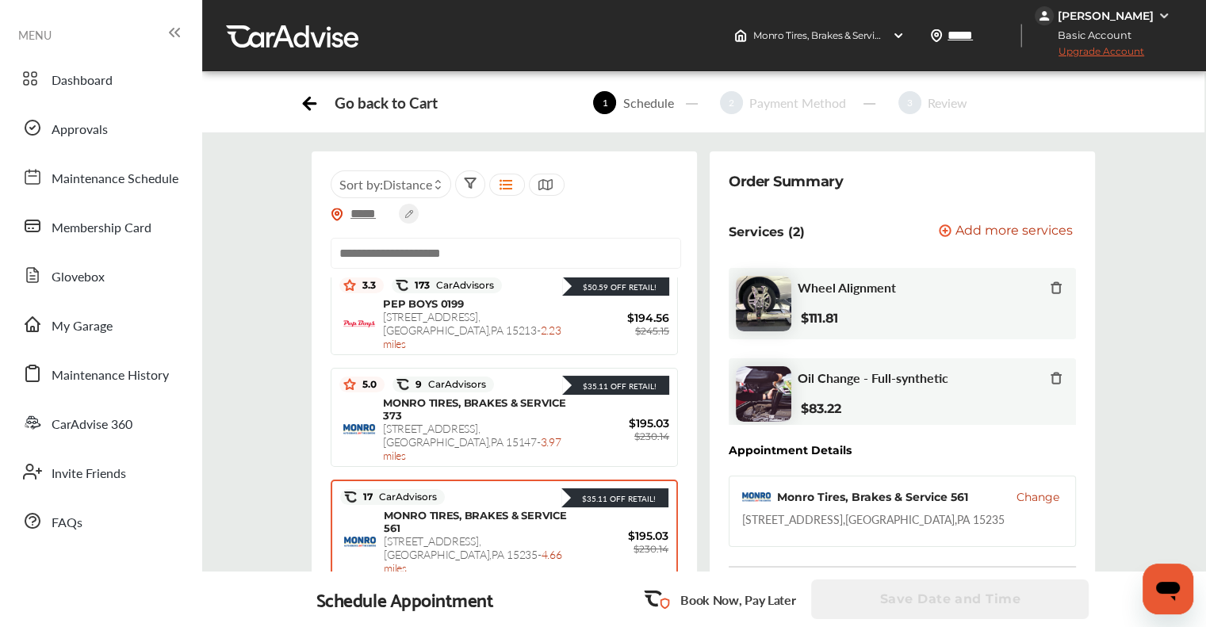
scroll to position [317, 0]
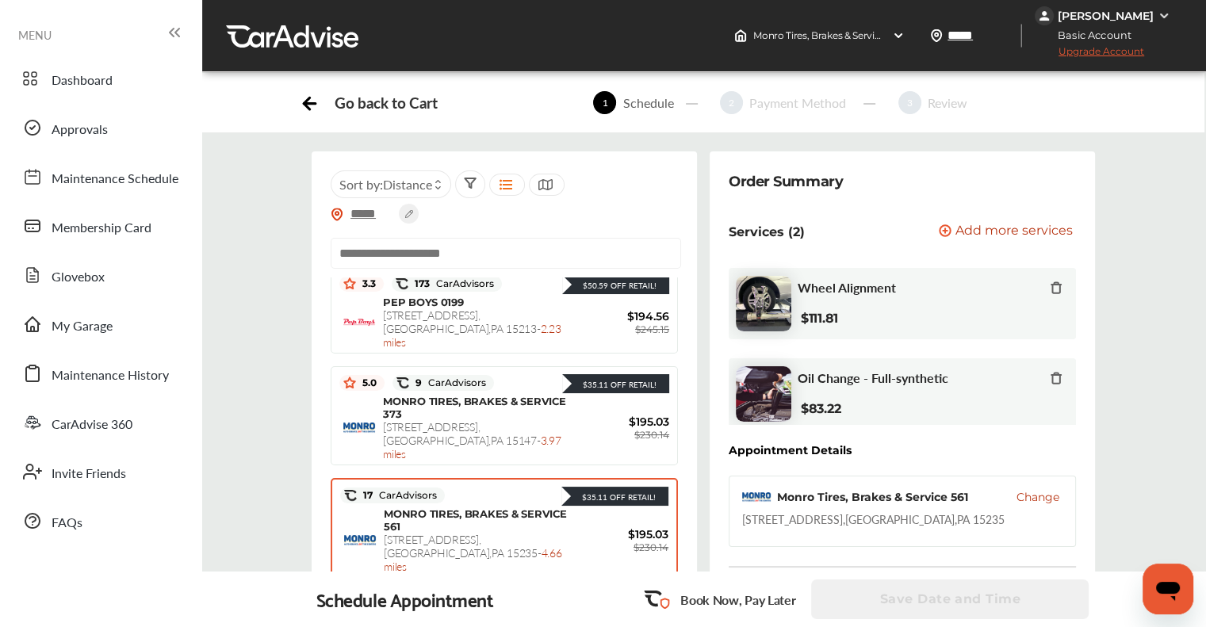
click at [431, 531] on span "[STREET_ADDRESS] - 4.66 miles" at bounding box center [473, 552] width 178 height 43
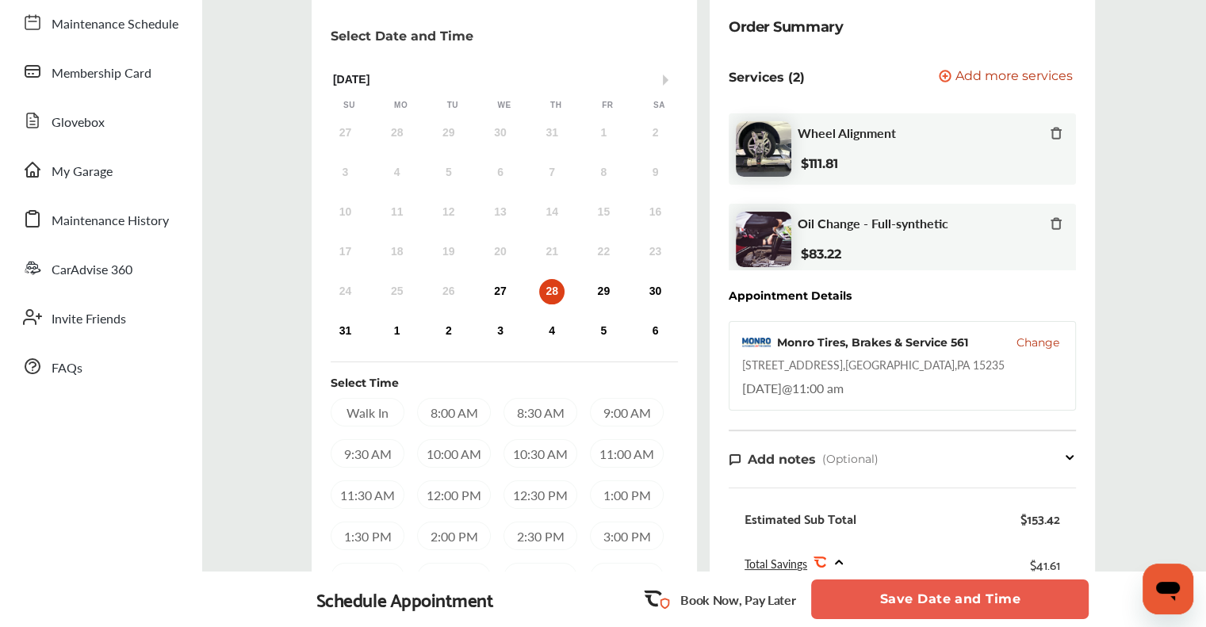
scroll to position [159, 0]
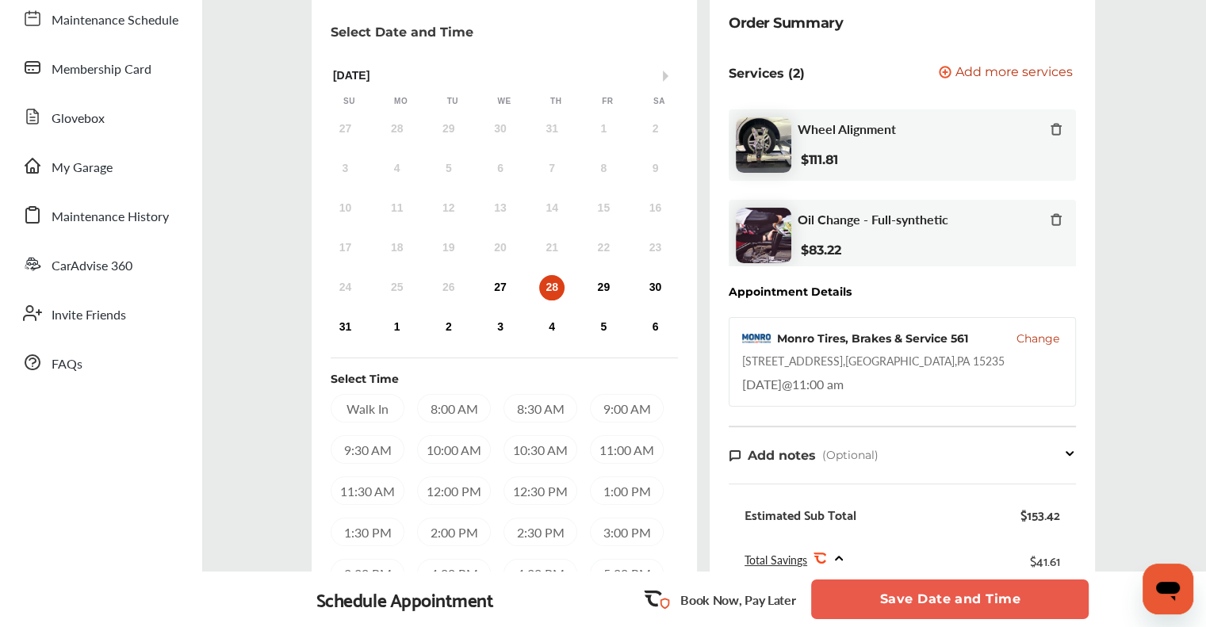
click at [553, 284] on div "28" at bounding box center [551, 287] width 25 height 25
click at [365, 493] on div "11:30 AM" at bounding box center [368, 491] width 74 height 29
click at [833, 587] on button "Save Date and Time" at bounding box center [950, 600] width 278 height 40
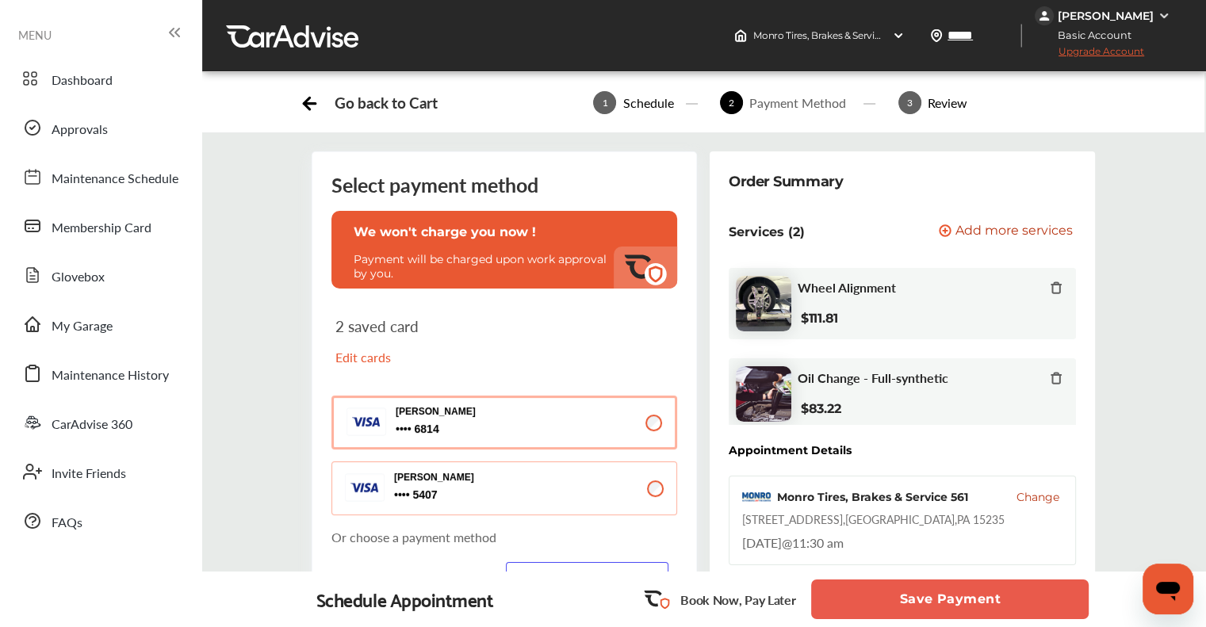
click at [847, 596] on button "Save Payment" at bounding box center [950, 600] width 278 height 40
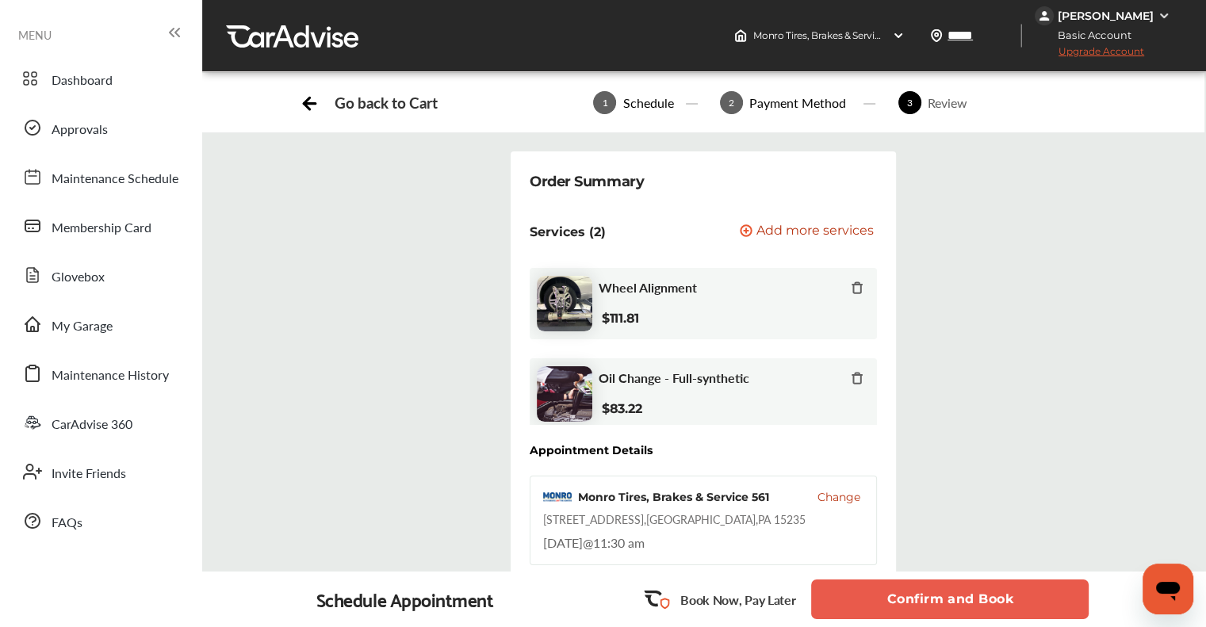
click at [843, 599] on button "Confirm and Book" at bounding box center [950, 600] width 278 height 40
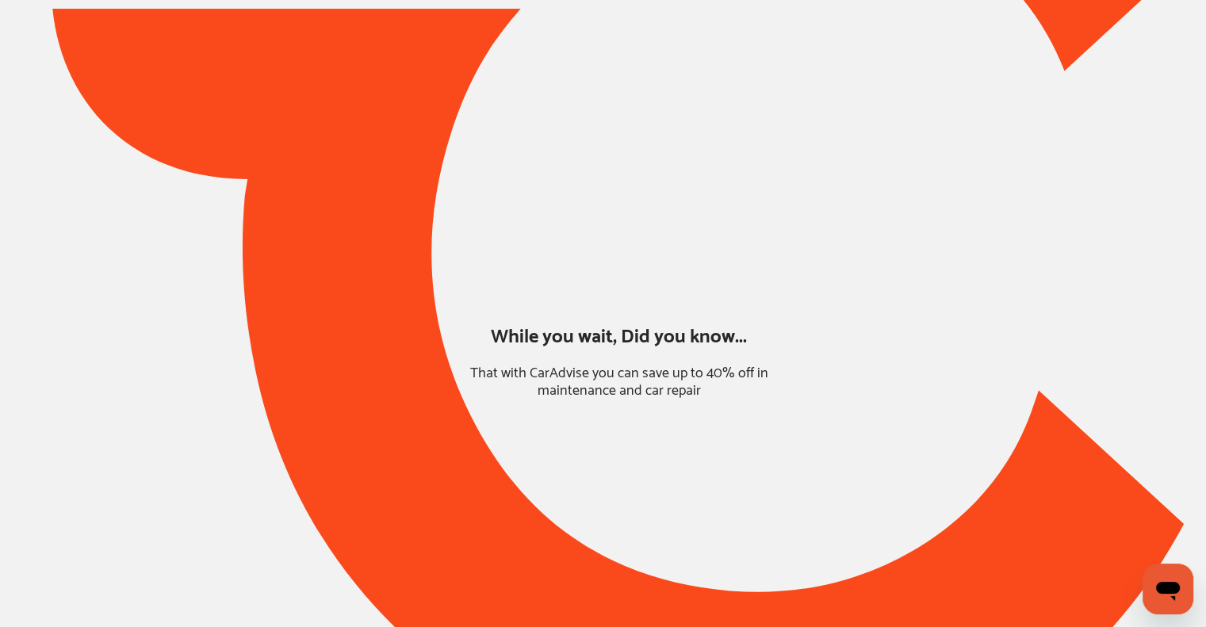
type input "*****"
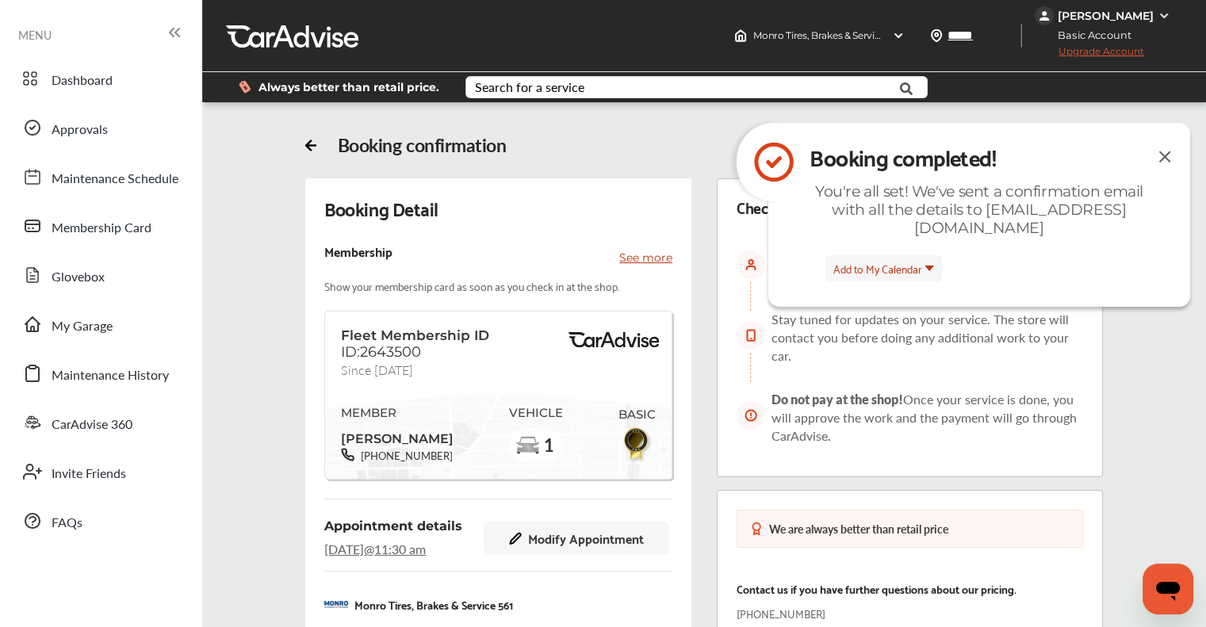
type input "*****"
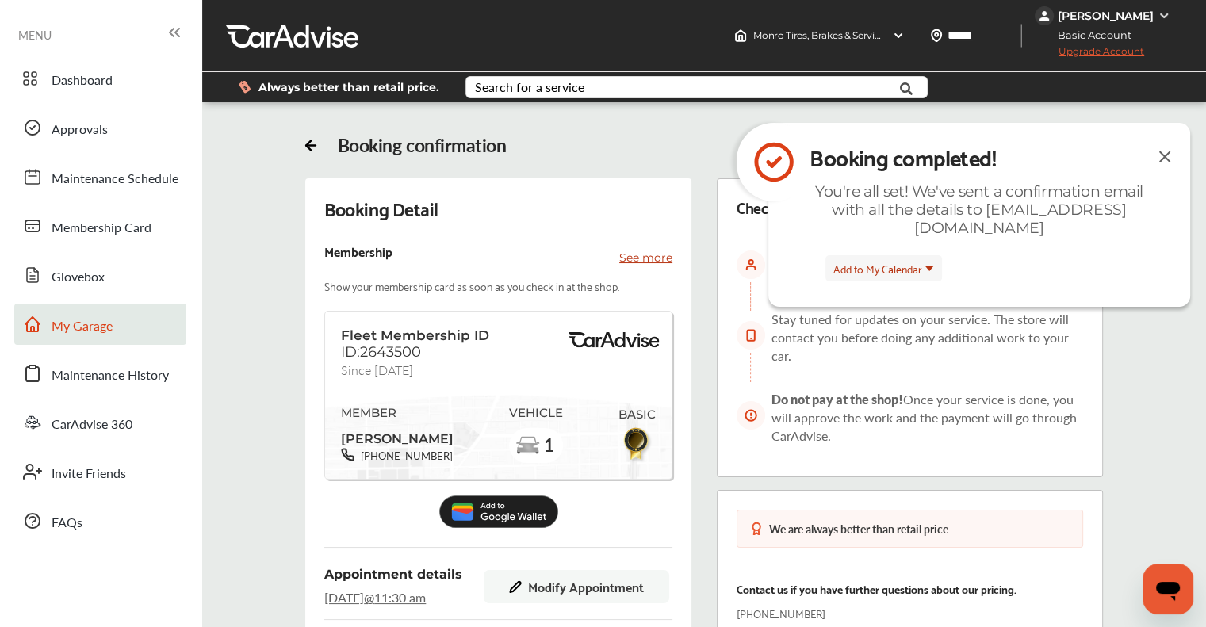
click at [73, 331] on span "My Garage" at bounding box center [82, 326] width 61 height 21
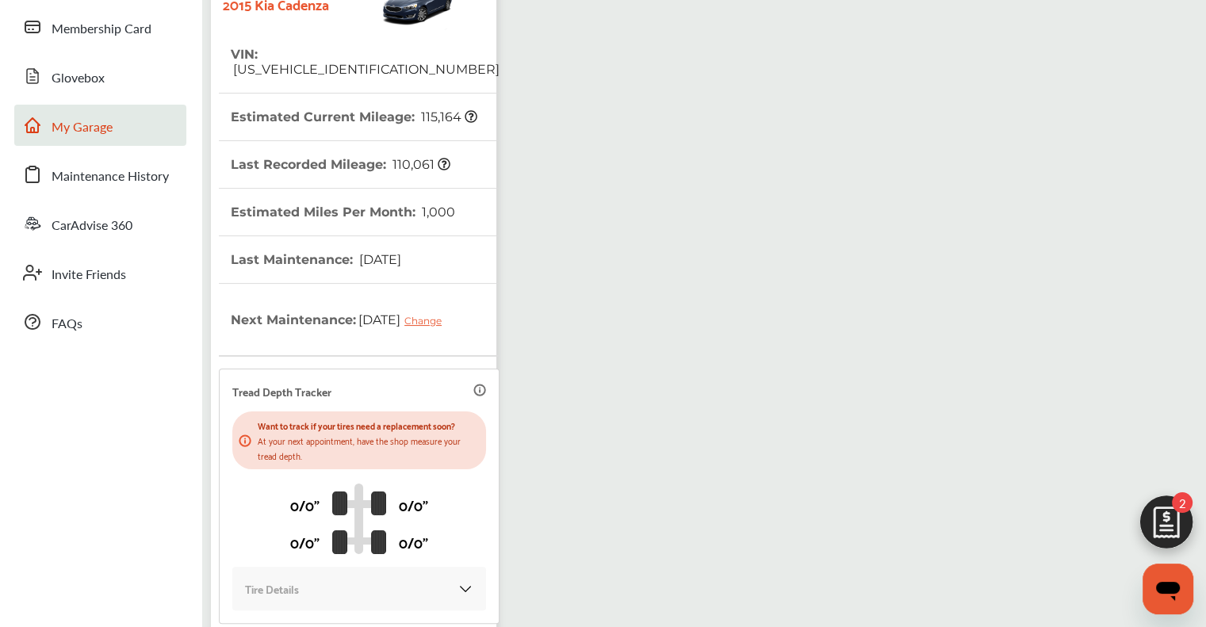
scroll to position [238, 0]
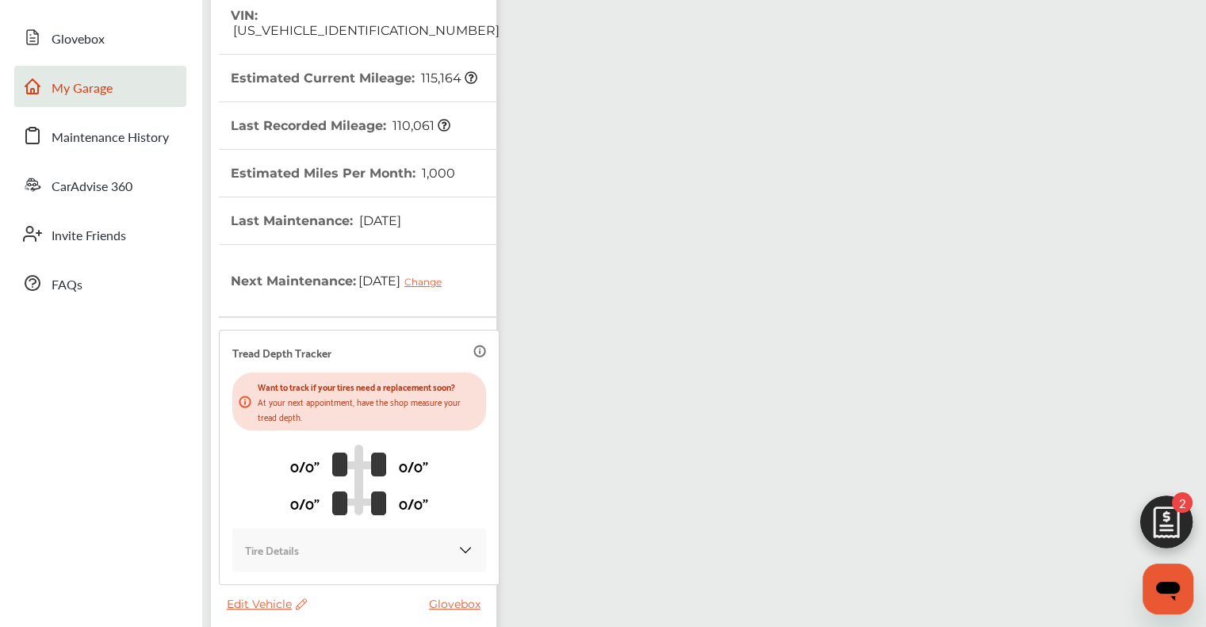
click at [241, 603] on span "Edit Vehicle" at bounding box center [267, 604] width 80 height 14
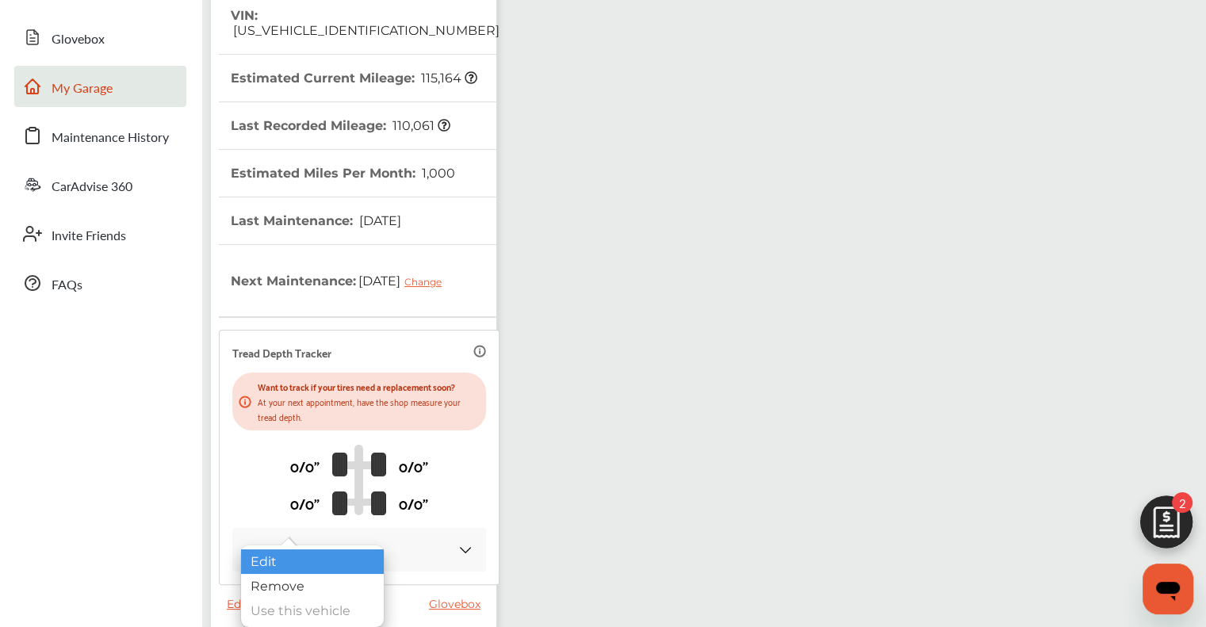
click at [244, 565] on div "Edit" at bounding box center [312, 562] width 143 height 25
select select "**"
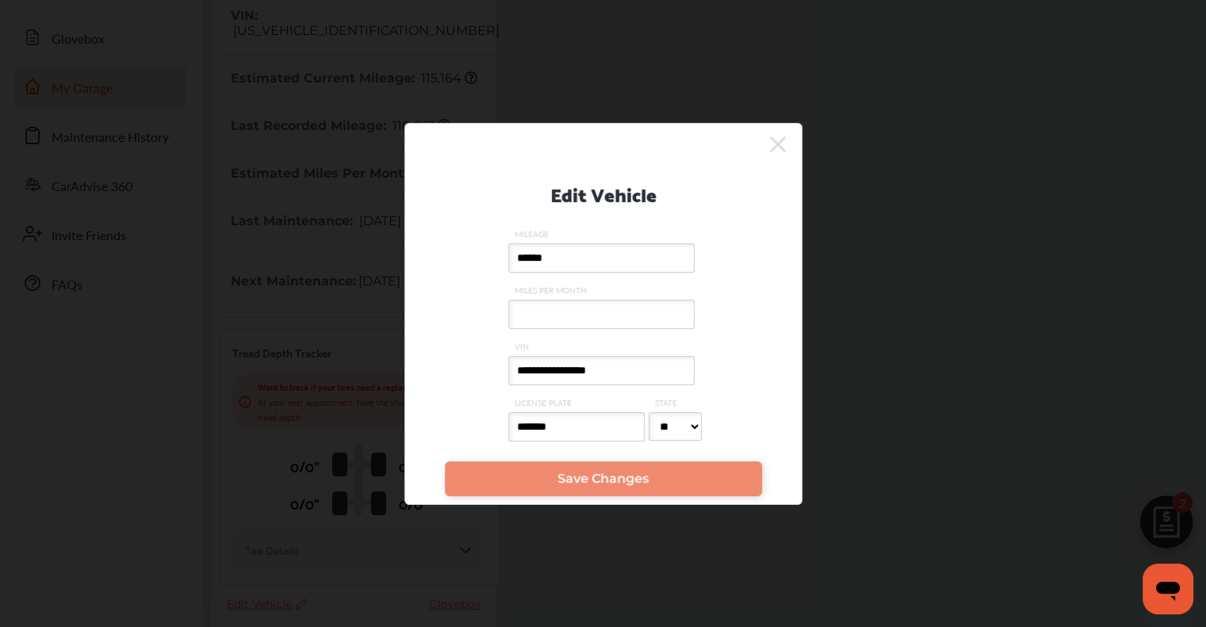
click at [785, 140] on div "**********" at bounding box center [604, 314] width 398 height 382
click at [782, 142] on icon at bounding box center [778, 144] width 16 height 25
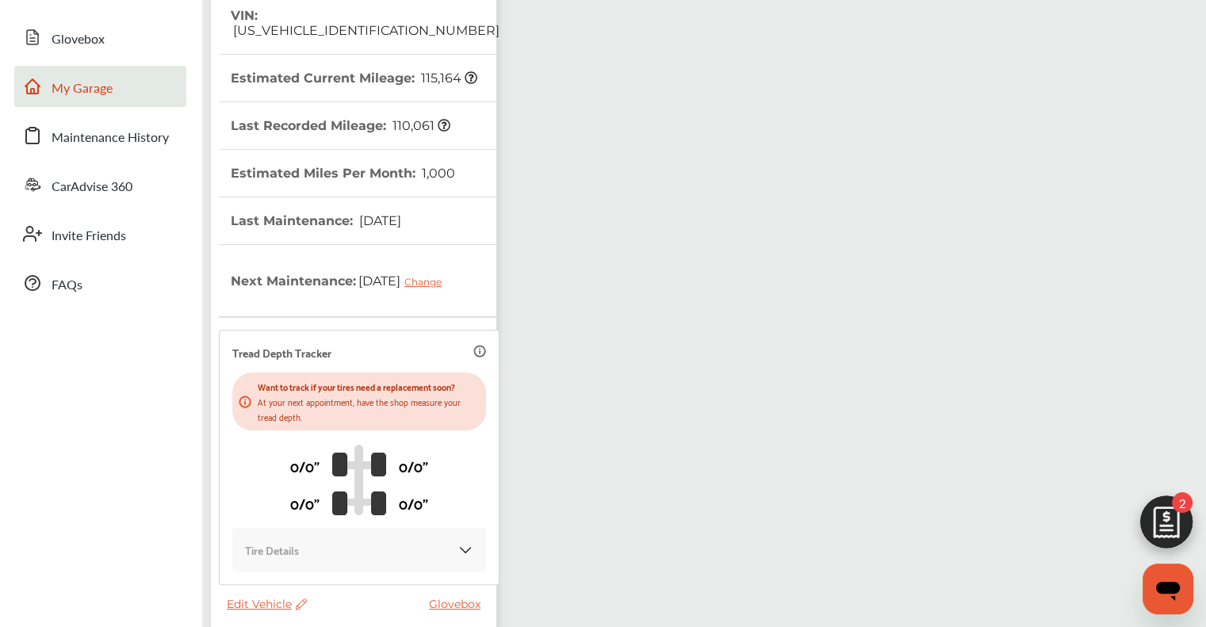
click at [263, 606] on span "Edit Vehicle" at bounding box center [267, 604] width 80 height 14
click at [265, 570] on div "Edit" at bounding box center [334, 562] width 143 height 25
select select "**"
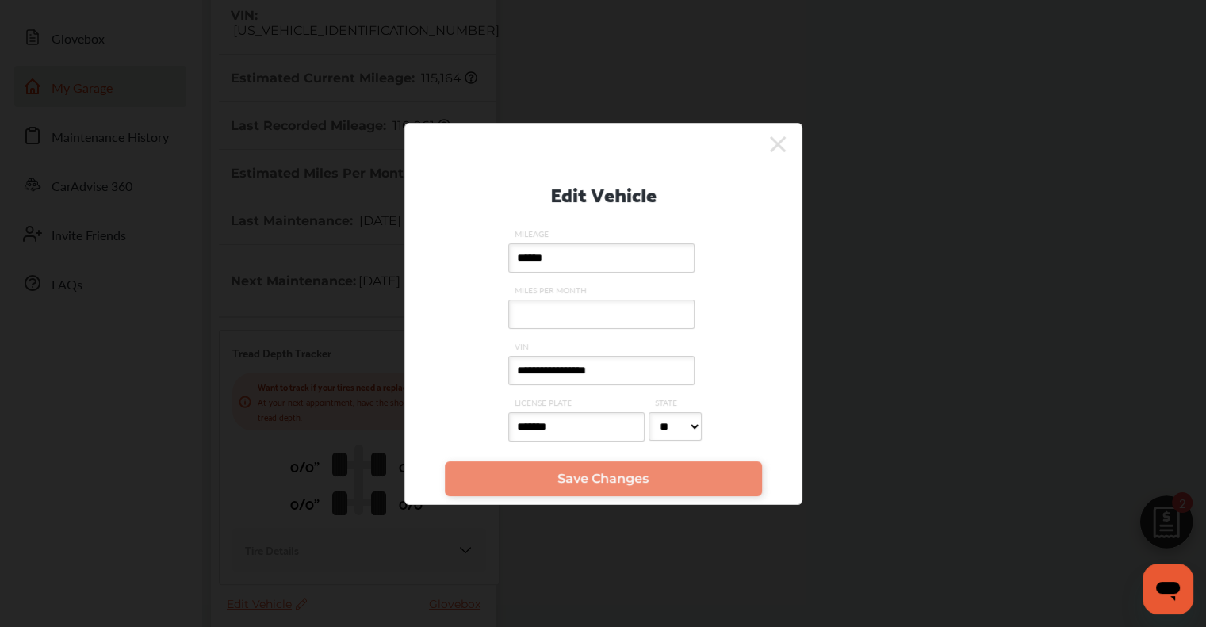
click at [777, 142] on icon at bounding box center [778, 144] width 16 height 16
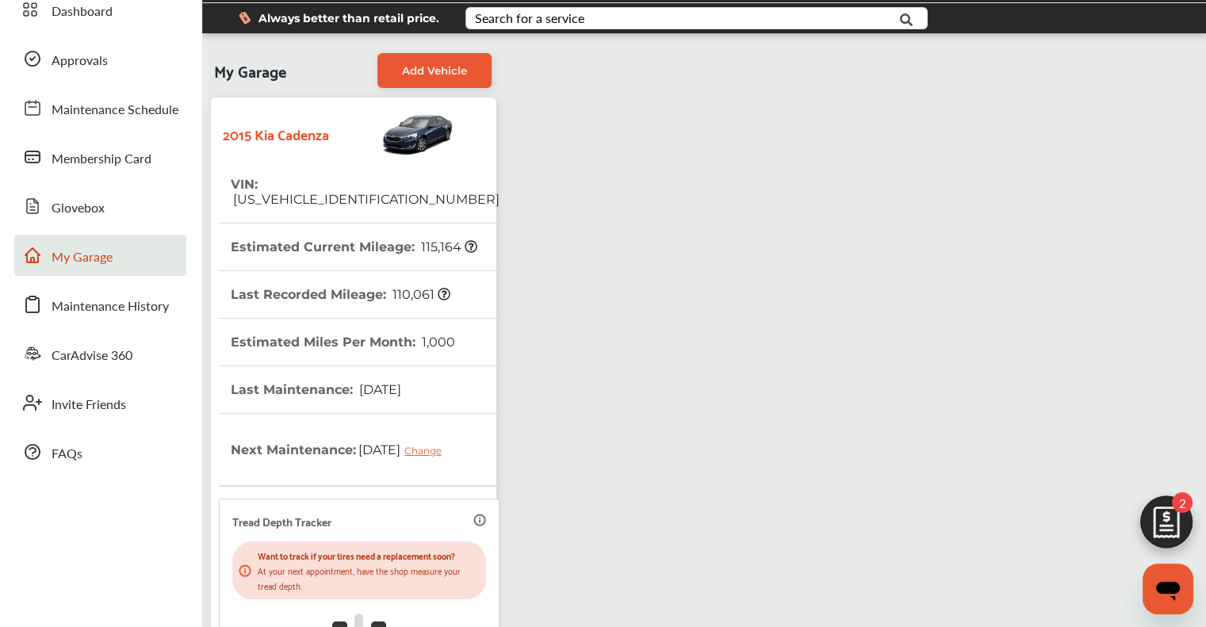
scroll to position [0, 0]
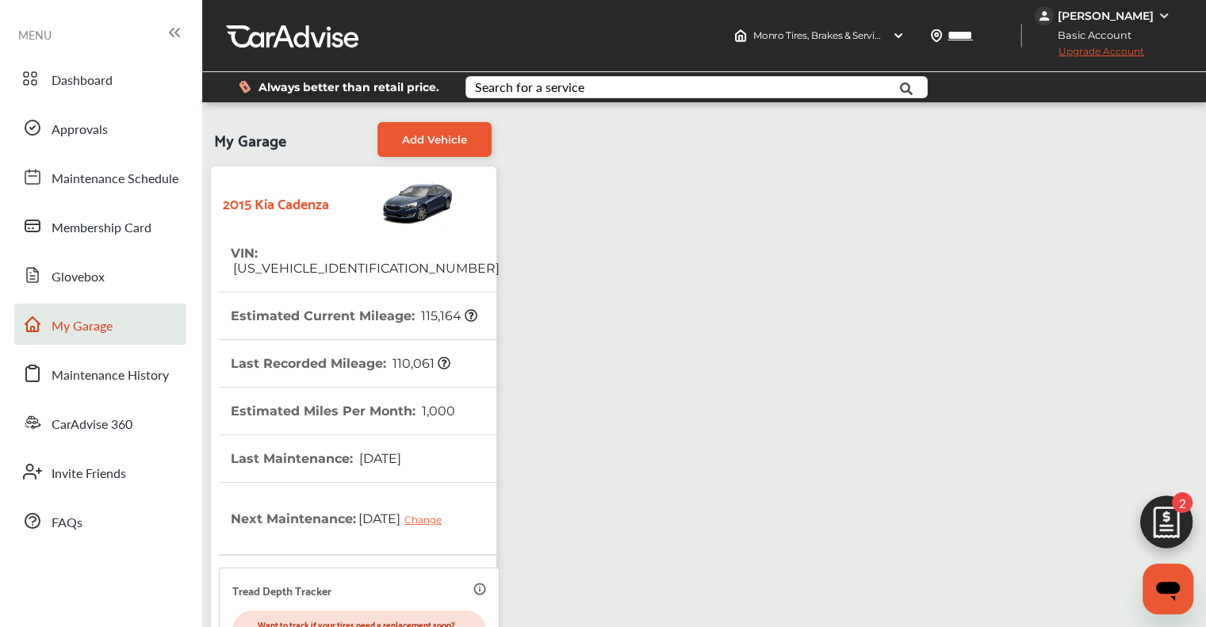
click at [1152, 14] on div "[PERSON_NAME]" at bounding box center [1106, 16] width 96 height 14
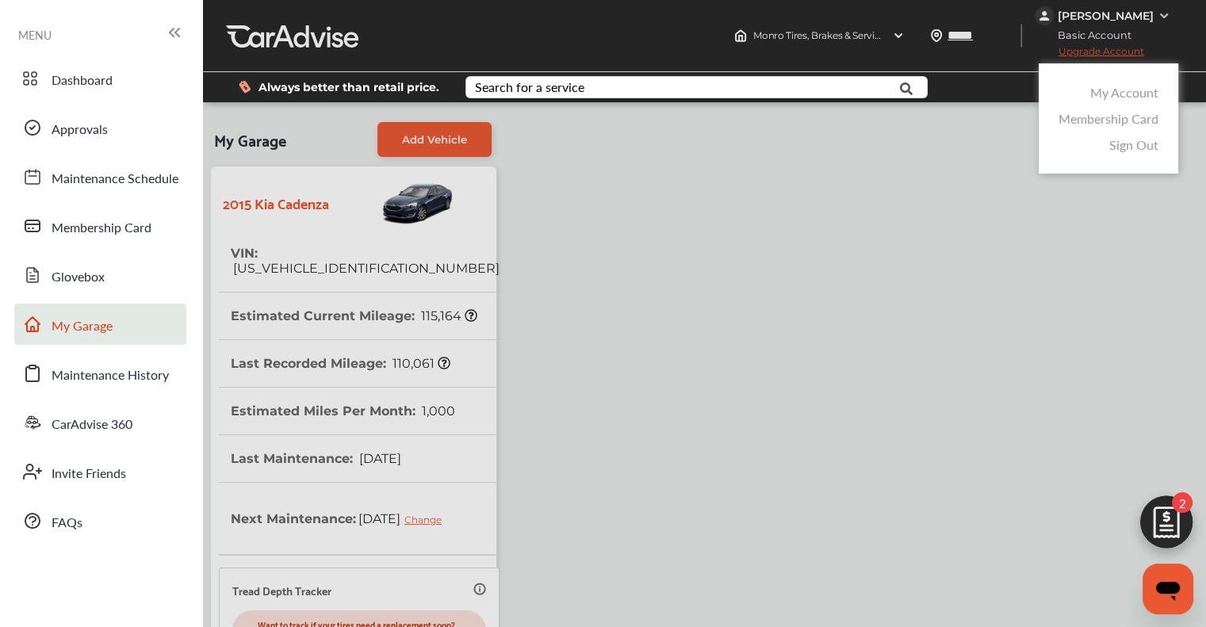
click at [1082, 115] on link "Membership Card" at bounding box center [1109, 118] width 100 height 18
